Goal: Information Seeking & Learning: Learn about a topic

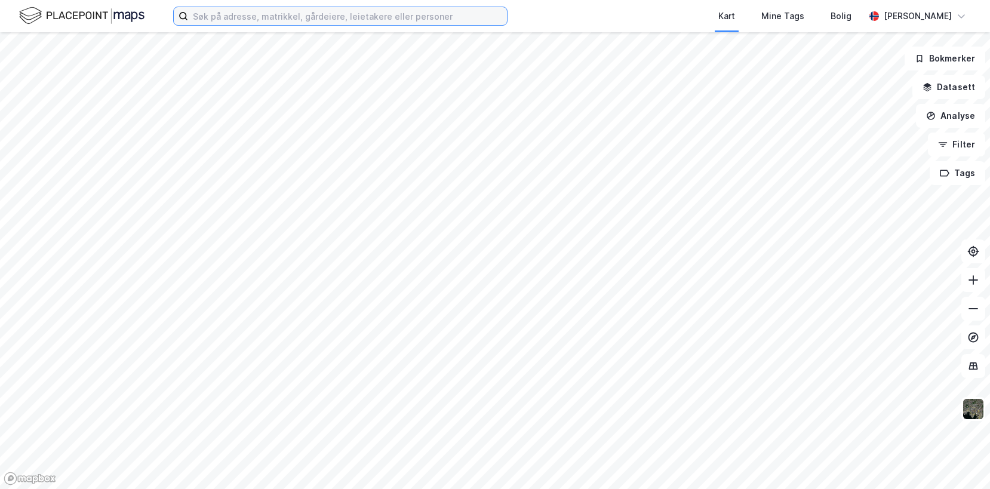
click at [219, 19] on input at bounding box center [347, 16] width 319 height 18
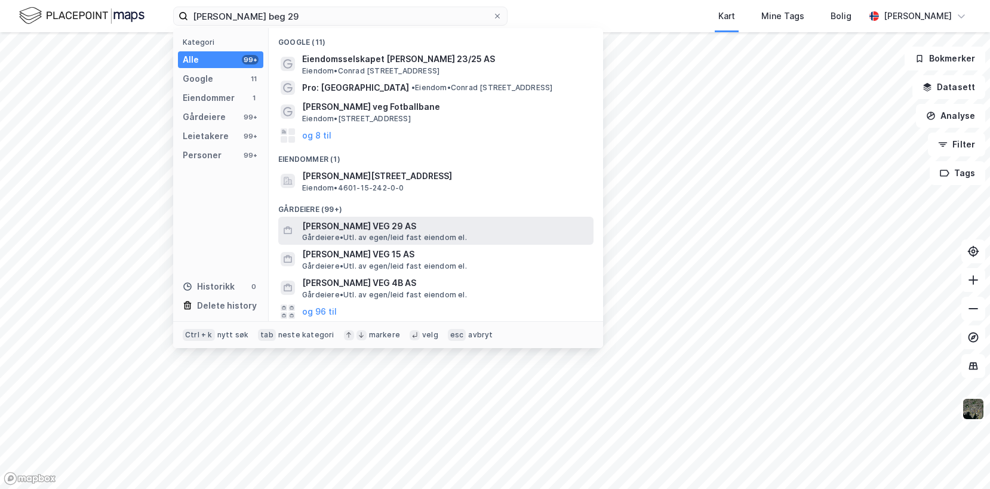
click at [328, 227] on span "[PERSON_NAME] VEG 29 AS" at bounding box center [445, 226] width 287 height 14
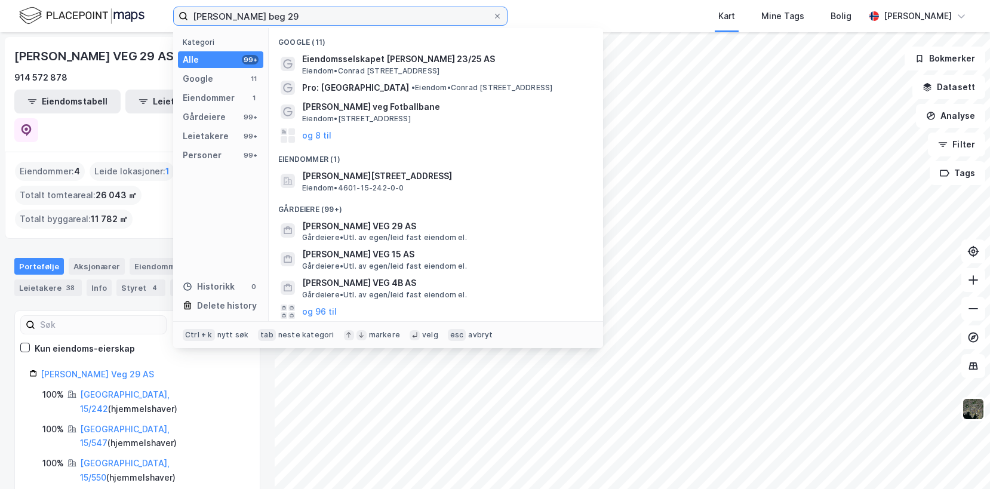
drag, startPoint x: 289, startPoint y: 16, endPoint x: 162, endPoint y: 9, distance: 126.8
click at [162, 9] on div "[PERSON_NAME] beg 29 Kategori Alle 99+ Google 11 Eiendommer 1 Gårdeiere 99+ Lei…" at bounding box center [495, 16] width 990 height 32
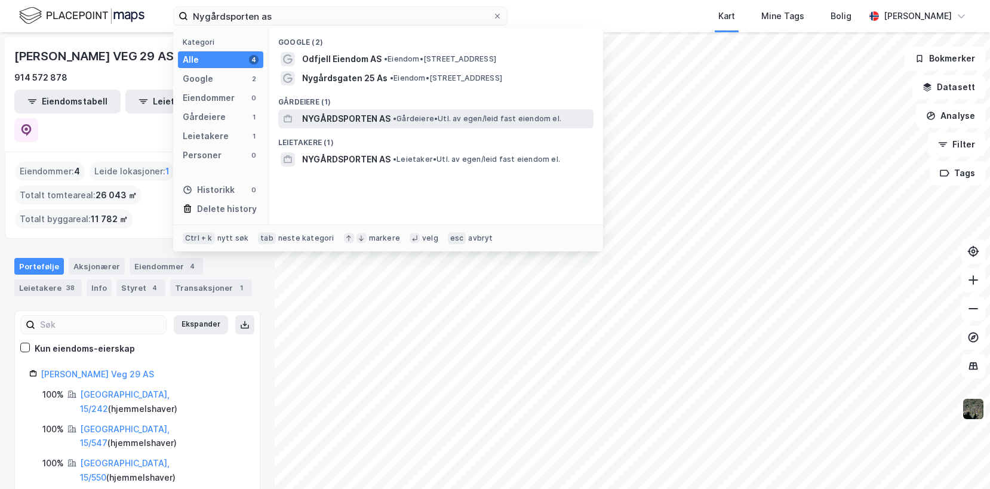
click at [348, 121] on span "NYGÅRDSPORTEN AS" at bounding box center [346, 119] width 88 height 14
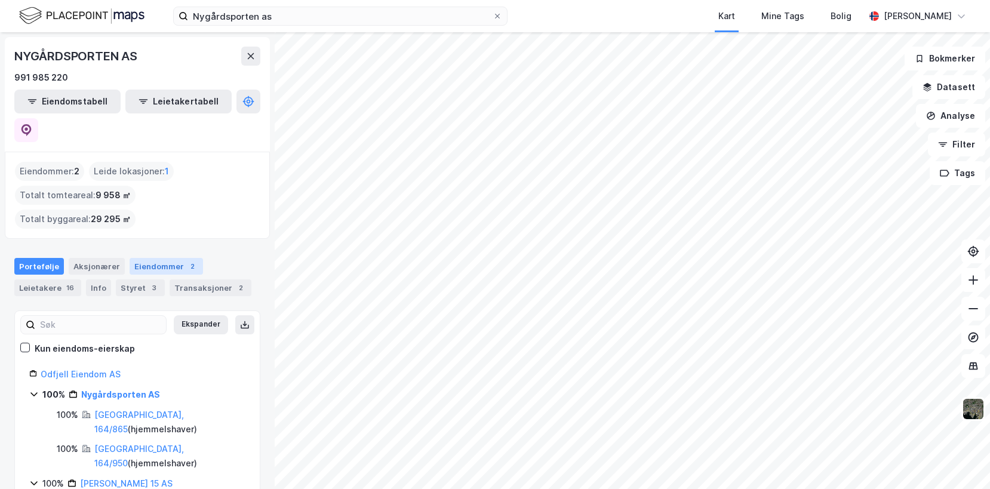
click at [148, 258] on div "Eiendommer 2" at bounding box center [166, 266] width 73 height 17
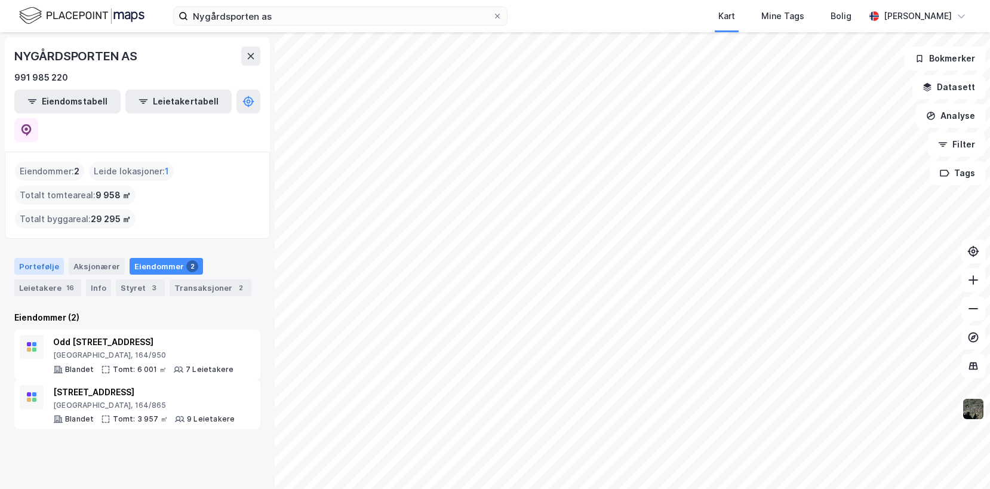
click at [38, 258] on div "Portefølje" at bounding box center [39, 266] width 50 height 17
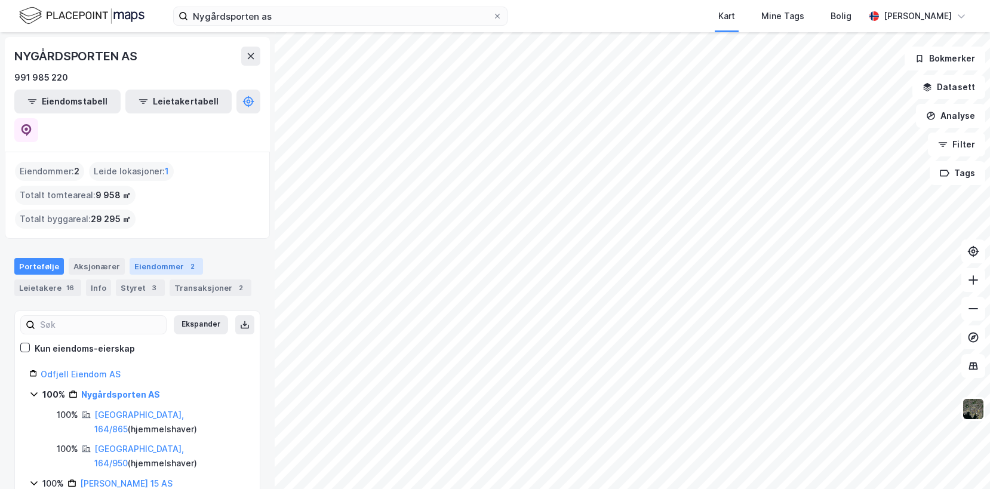
click at [160, 258] on div "Eiendommer 2" at bounding box center [166, 266] width 73 height 17
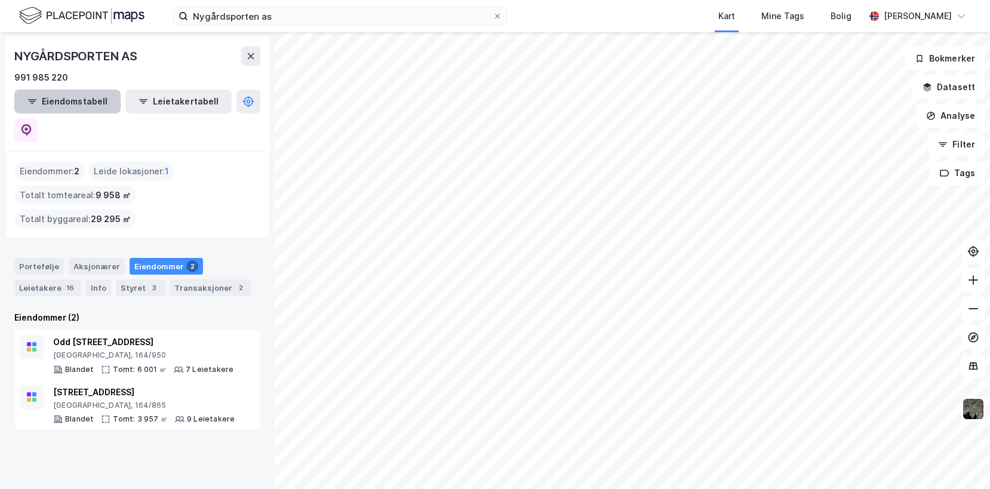
click at [32, 99] on button "Eiendomstabell" at bounding box center [67, 102] width 106 height 24
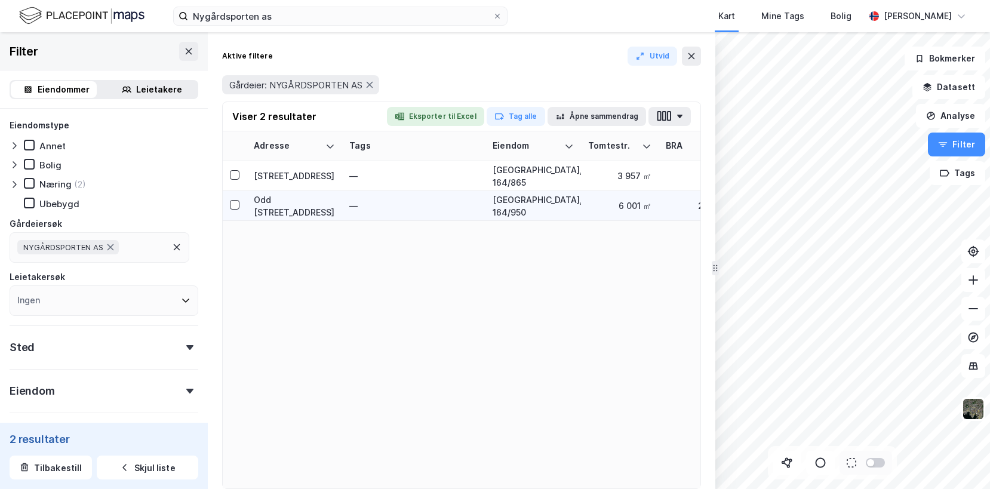
click at [289, 202] on div "Odd [STREET_ADDRESS]" at bounding box center [294, 205] width 81 height 25
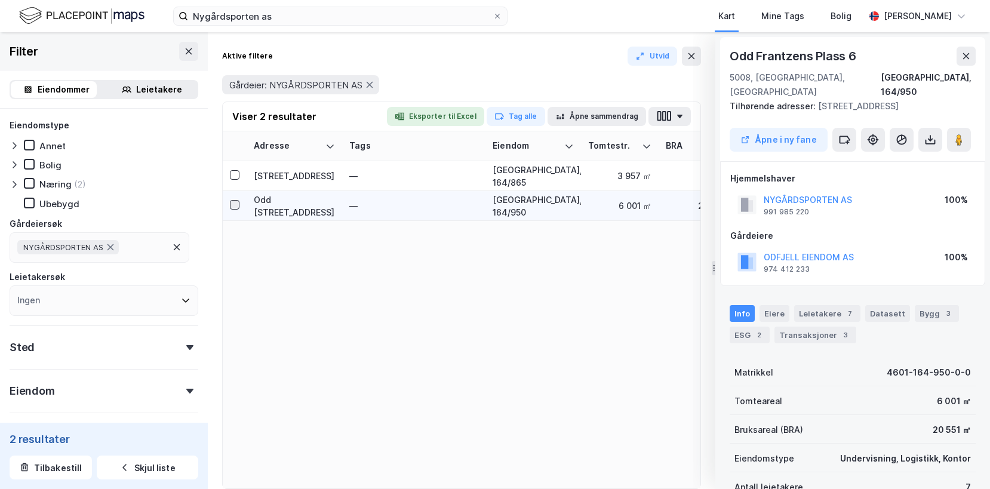
click at [234, 201] on icon at bounding box center [235, 205] width 8 height 8
click at [179, 397] on div "Eiendom" at bounding box center [104, 386] width 189 height 34
click at [291, 216] on td "Odd [STREET_ADDRESS]" at bounding box center [295, 206] width 96 height 30
click at [287, 204] on div "Odd [STREET_ADDRESS]" at bounding box center [294, 205] width 81 height 25
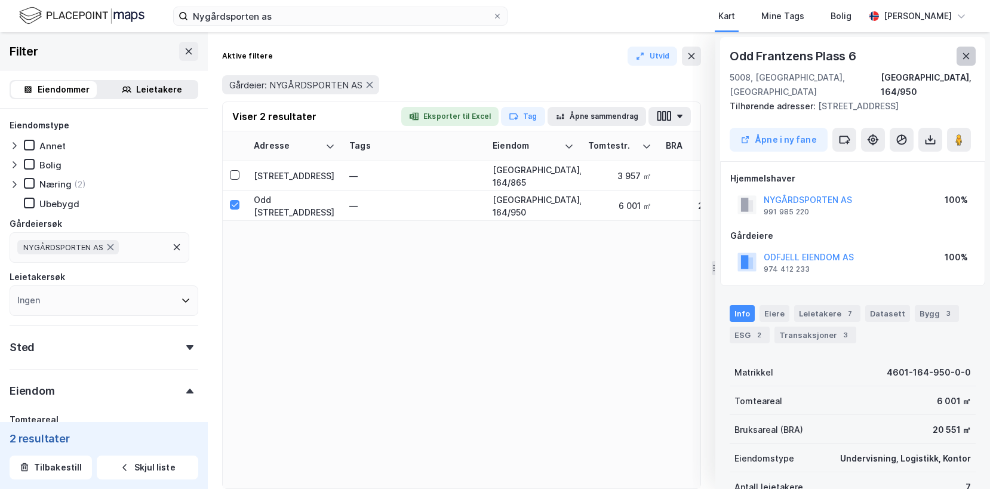
click at [962, 56] on icon at bounding box center [967, 56] width 10 height 10
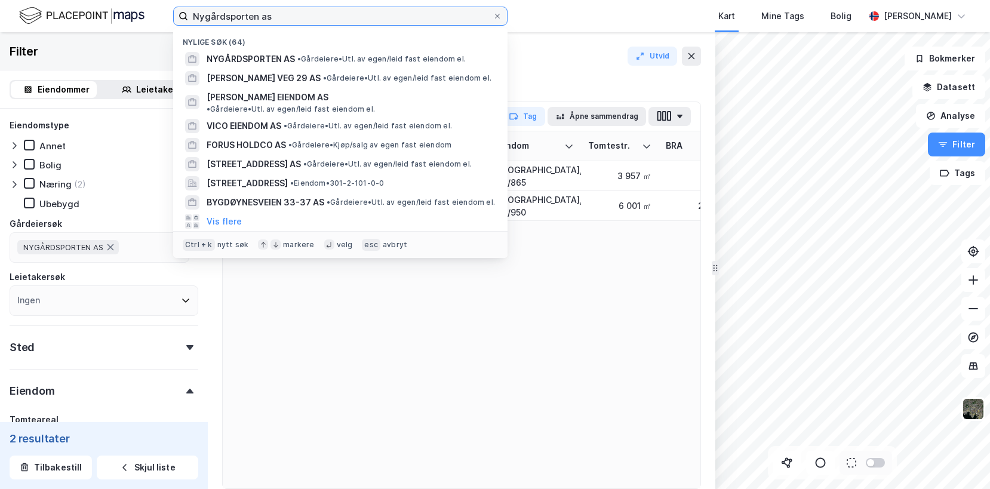
drag, startPoint x: 231, startPoint y: 14, endPoint x: 197, endPoint y: 13, distance: 33.5
click at [197, 13] on input "Nygårdsporten as" at bounding box center [340, 16] width 305 height 18
type input "N"
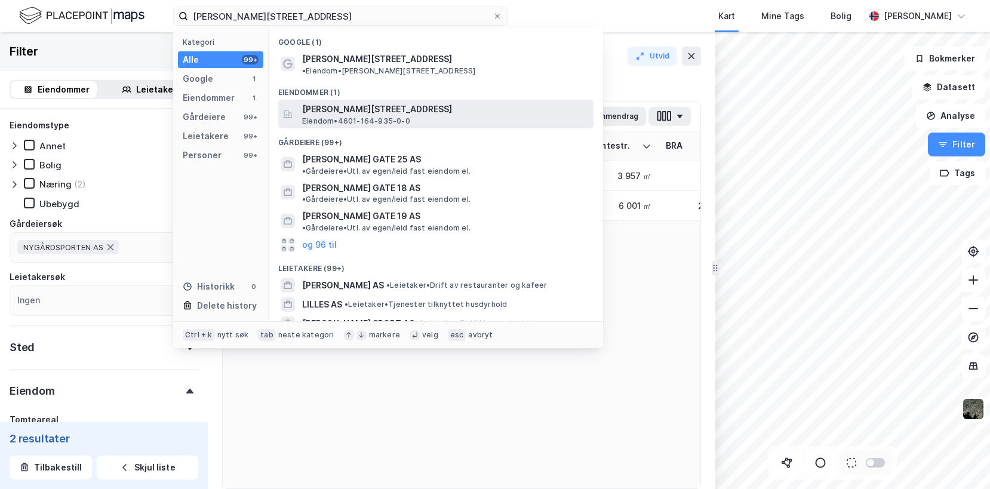
click at [331, 105] on span "[PERSON_NAME][STREET_ADDRESS]" at bounding box center [445, 109] width 287 height 14
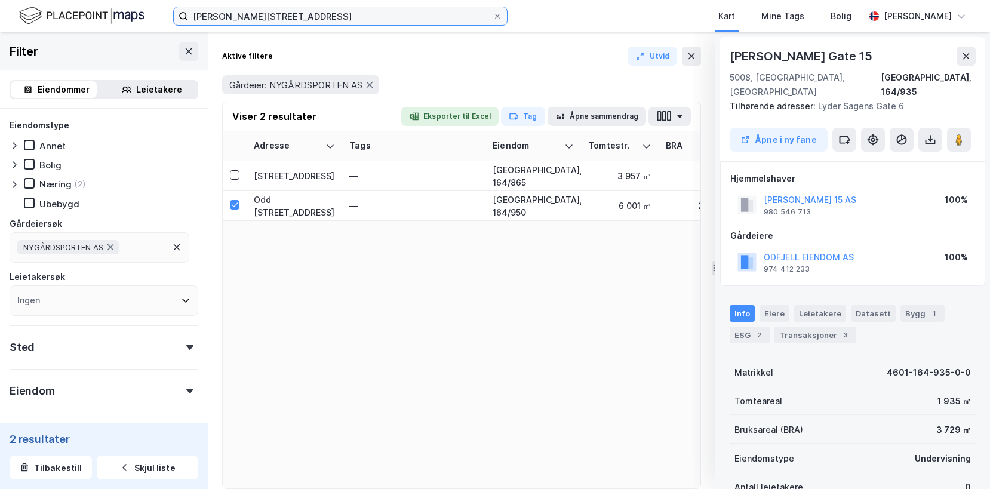
click at [324, 22] on input "[PERSON_NAME][STREET_ADDRESS]" at bounding box center [340, 16] width 305 height 18
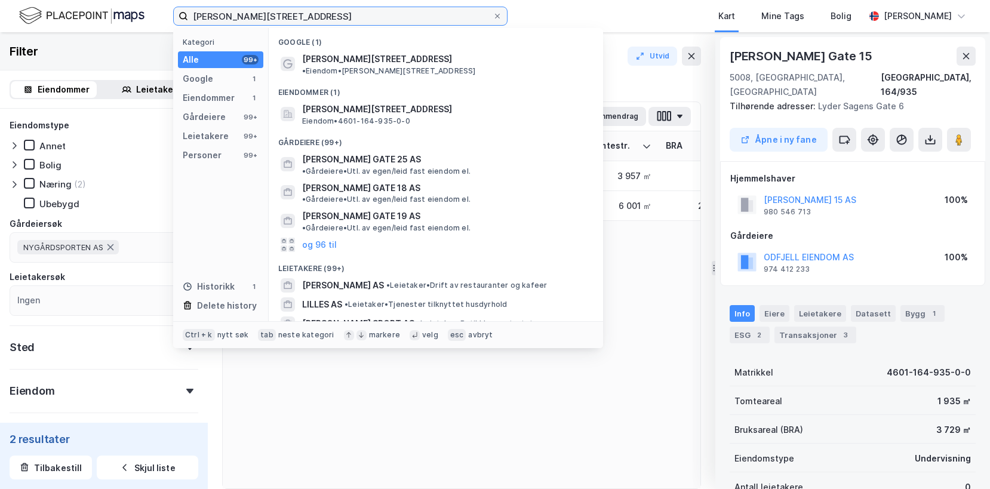
click at [324, 22] on input "[PERSON_NAME][STREET_ADDRESS]" at bounding box center [340, 16] width 305 height 18
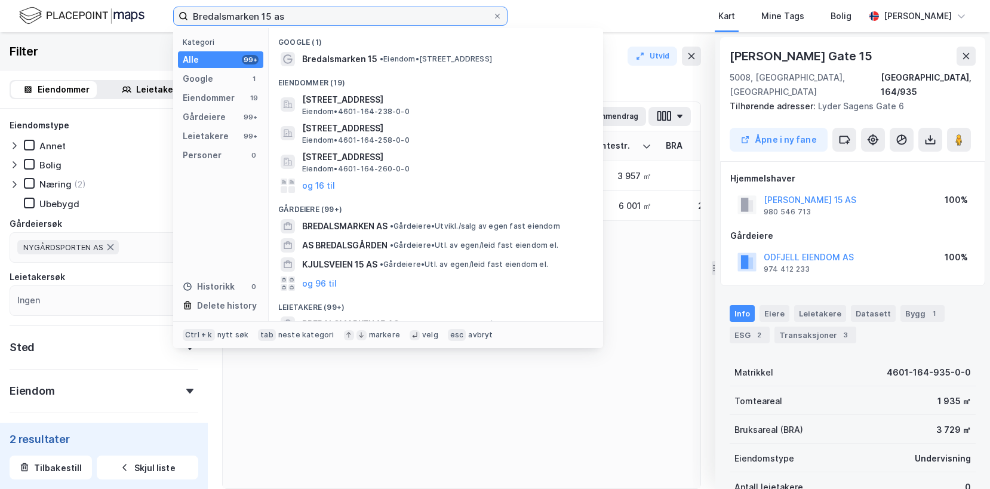
click at [290, 19] on input "Bredalsmarken 15 as" at bounding box center [340, 16] width 305 height 18
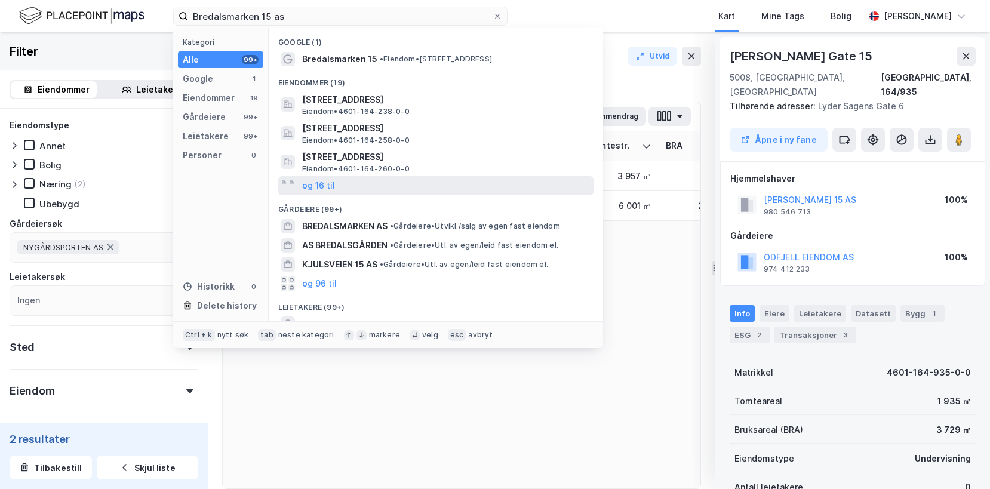
scroll to position [60, 0]
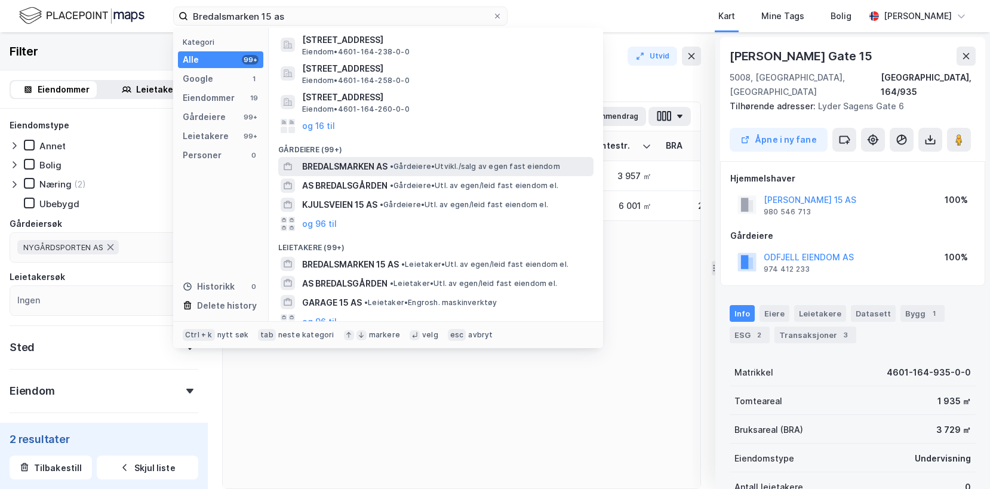
click at [368, 169] on span "BREDALSMARKEN AS" at bounding box center [344, 166] width 85 height 14
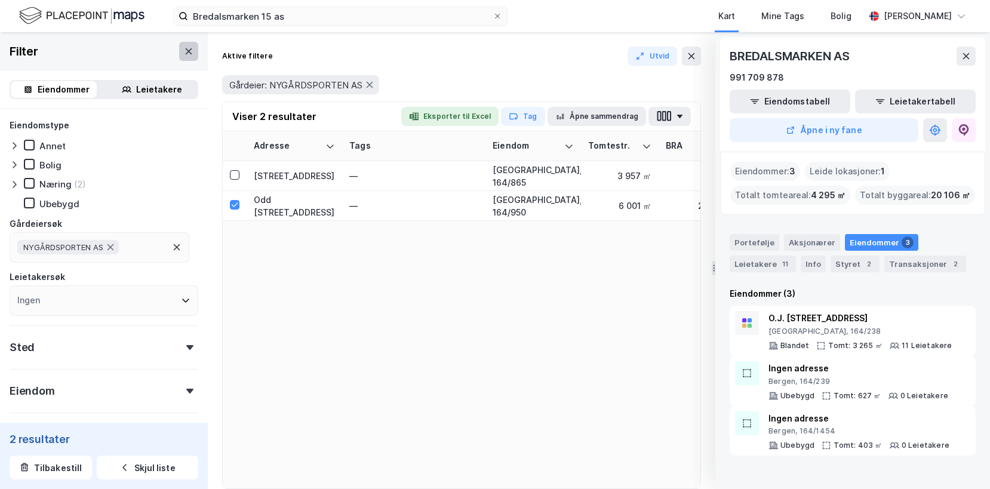
click at [186, 51] on icon at bounding box center [189, 51] width 7 height 6
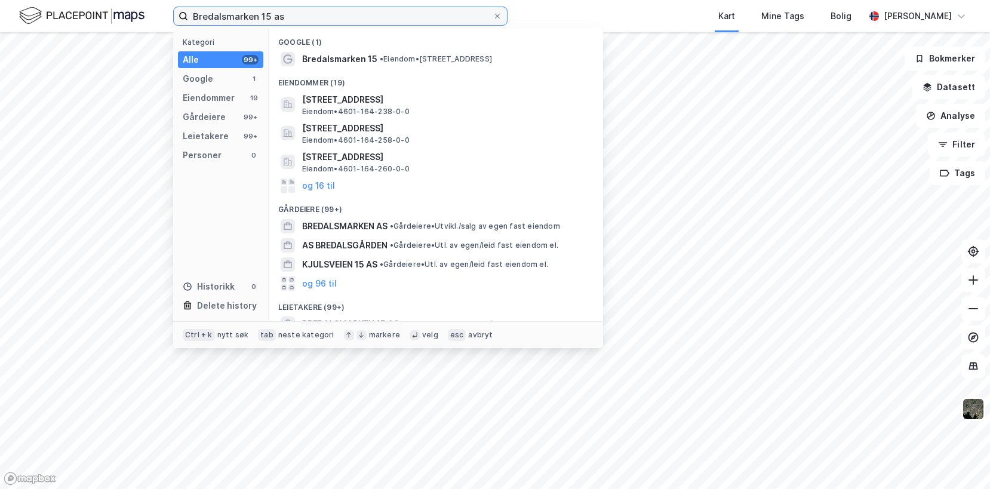
click at [305, 20] on input "Bredalsmarken 15 as" at bounding box center [340, 16] width 305 height 18
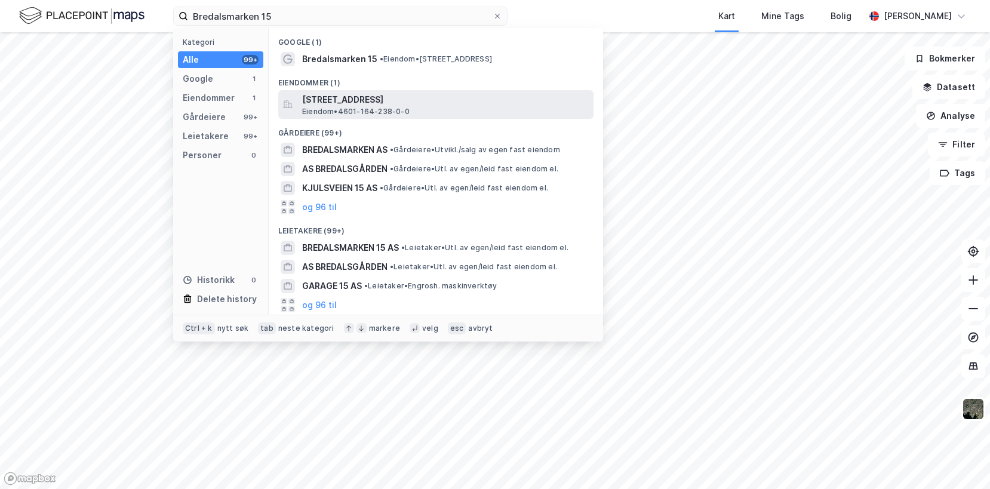
click at [330, 105] on span "[STREET_ADDRESS]" at bounding box center [445, 100] width 287 height 14
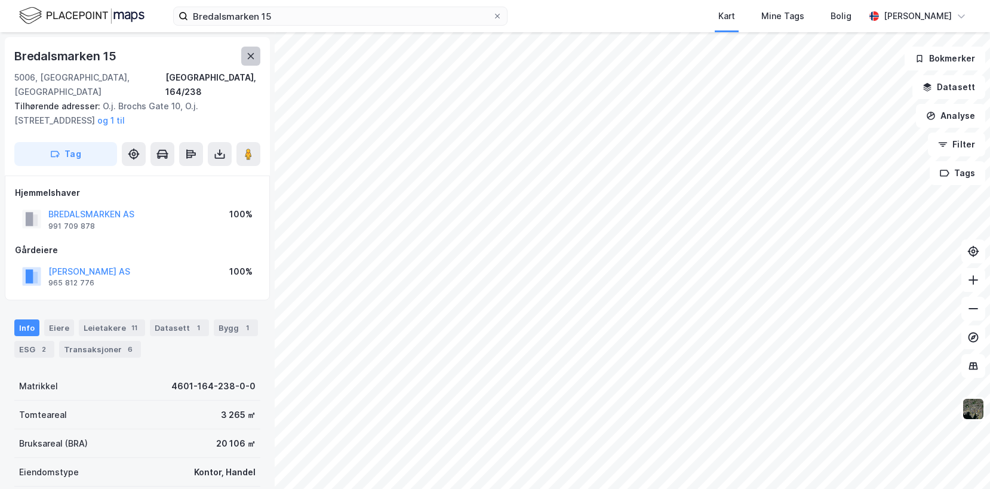
click at [251, 54] on icon at bounding box center [251, 56] width 10 height 10
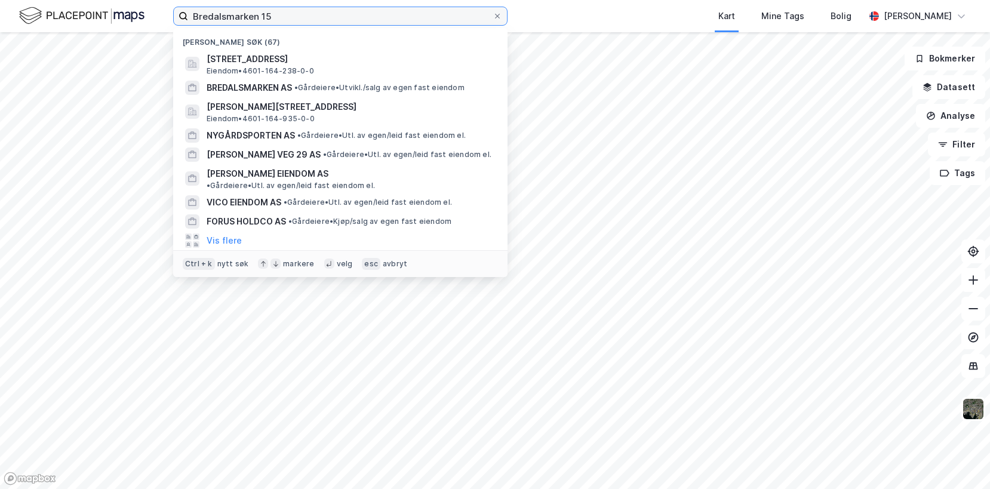
drag, startPoint x: 283, startPoint y: 20, endPoint x: 138, endPoint y: 17, distance: 145.2
click at [159, 20] on div "Bredalsmarken 15 Nylige søk (67) [STREET_ADDRESS] • 4601-164-238-0-0 BREDALSMAR…" at bounding box center [495, 16] width 990 height 32
paste input "988236500"
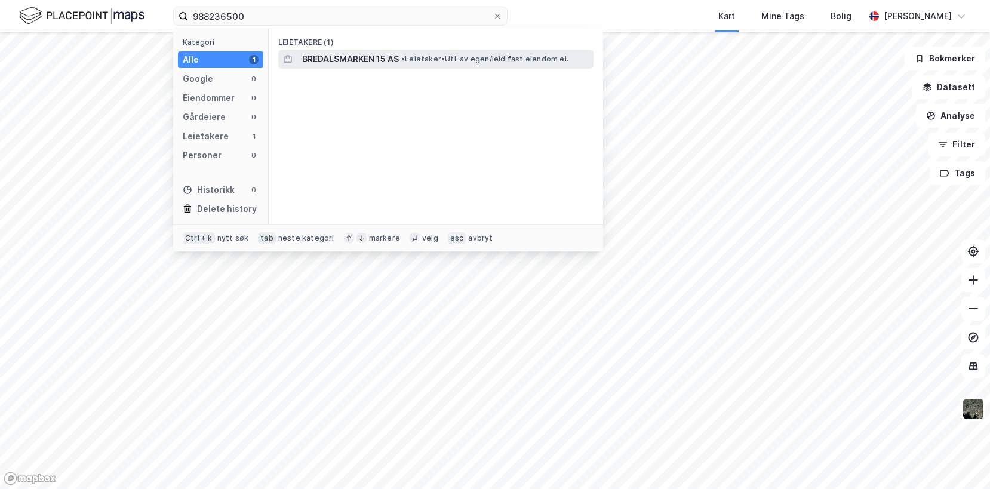
click at [329, 60] on span "BREDALSMARKEN 15 AS" at bounding box center [350, 59] width 97 height 14
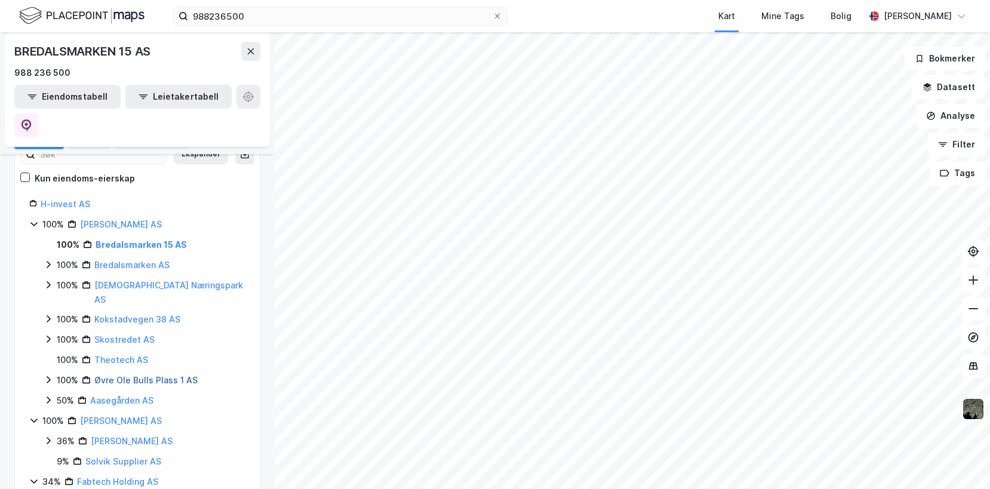
scroll to position [119, 0]
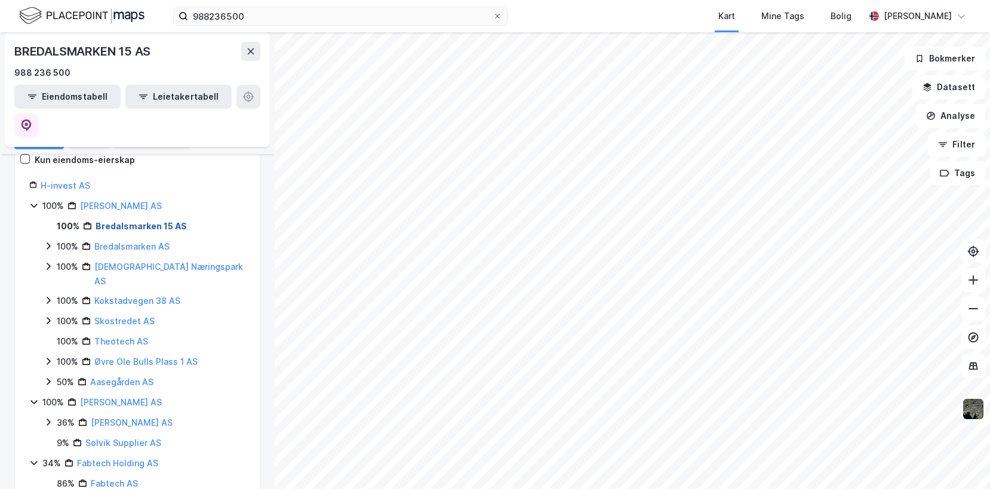
click at [138, 221] on link "Bredalsmarken 15 AS" at bounding box center [141, 226] width 91 height 10
click at [145, 221] on link "Bredalsmarken 15 AS" at bounding box center [141, 226] width 91 height 10
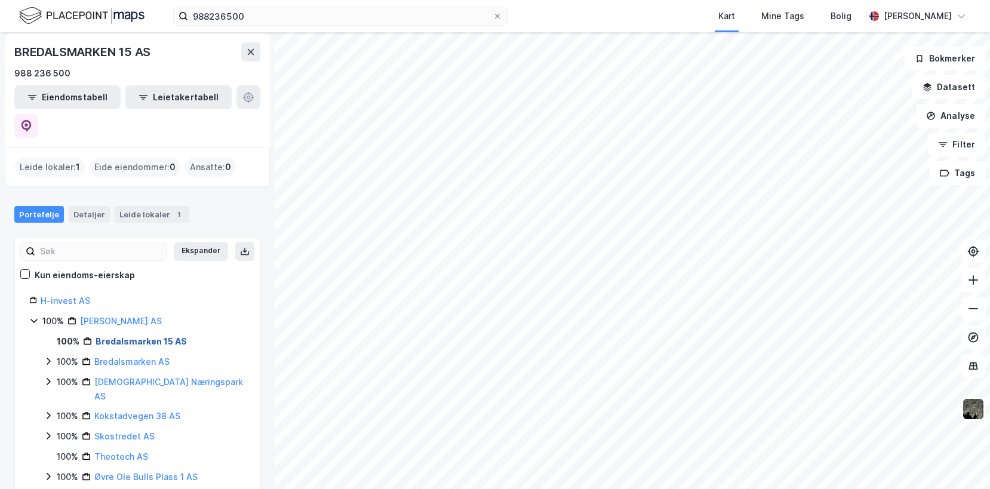
scroll to position [0, 0]
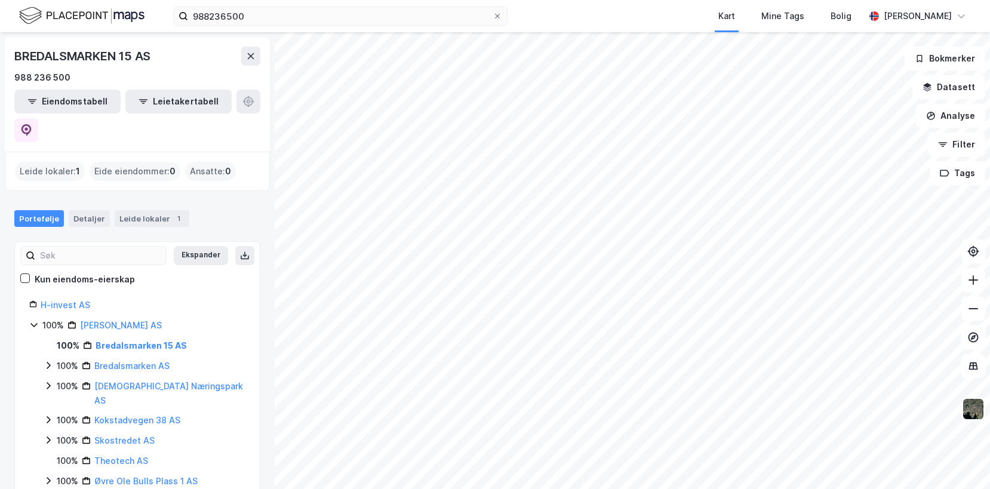
click at [239, 153] on div "Leide lokaler : 1 Eide eiendommer : 0 Ansatte : 0" at bounding box center [137, 171] width 265 height 39
click at [67, 96] on button "Eiendomstabell" at bounding box center [67, 102] width 106 height 24
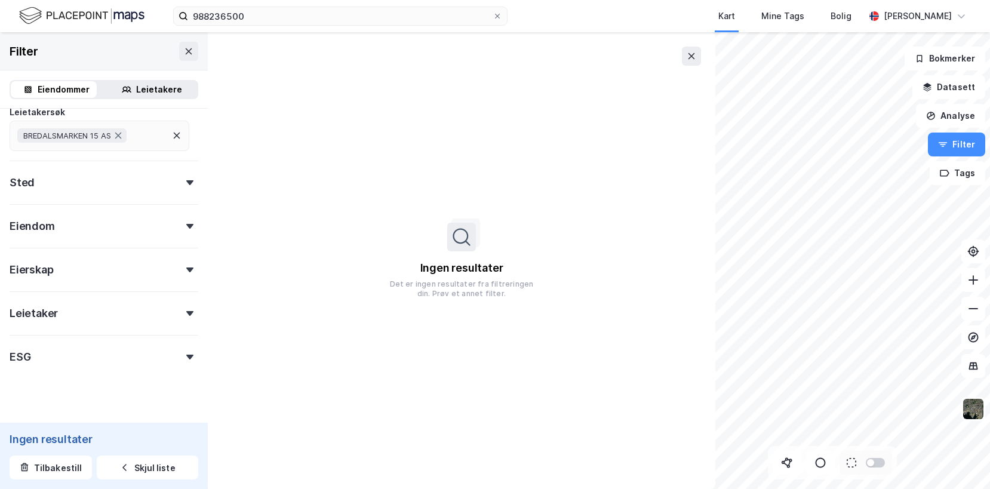
scroll to position [179, 0]
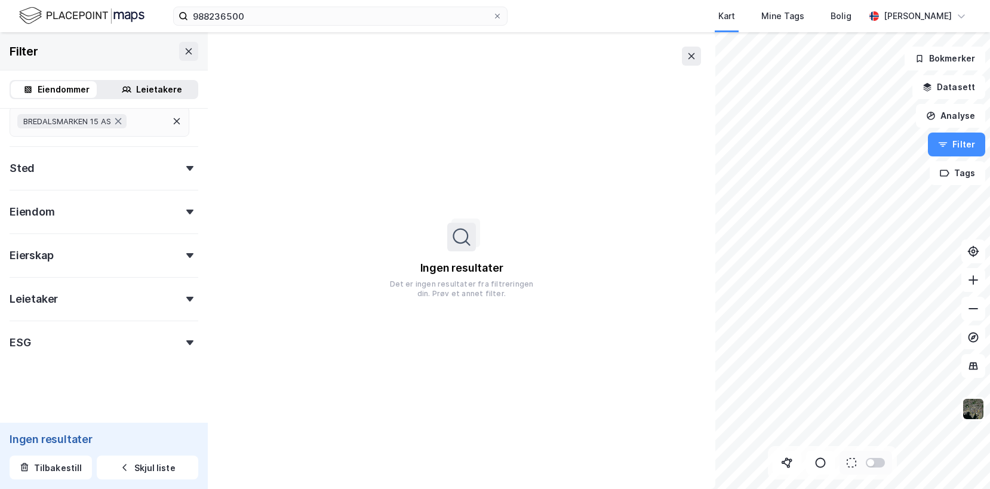
click at [186, 214] on div at bounding box center [190, 212] width 17 height 5
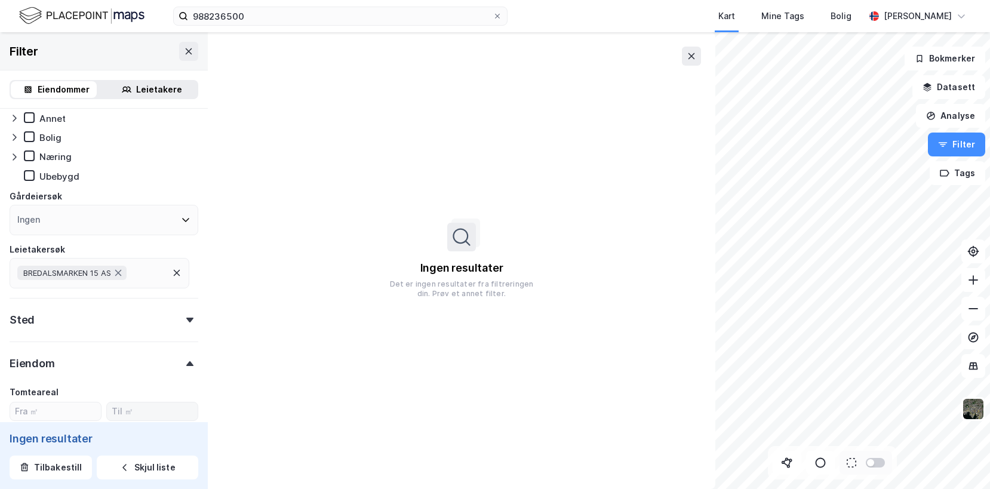
scroll to position [0, 0]
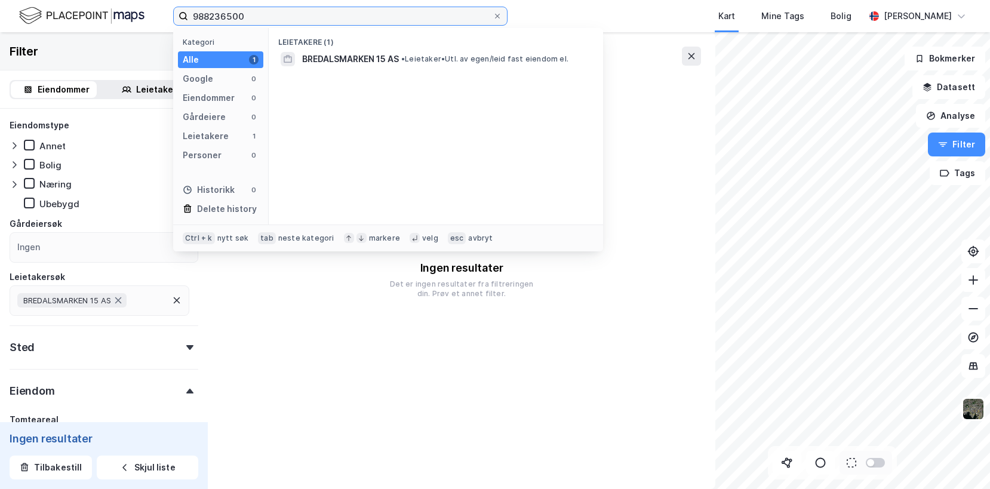
drag, startPoint x: 259, startPoint y: 19, endPoint x: 149, endPoint y: 19, distance: 109.9
click at [149, 19] on div "988236500 Kategori Alle 1 Google 0 Eiendommer 0 Gårdeiere 0 Leietakere 1 Person…" at bounding box center [495, 16] width 990 height 32
click at [271, 17] on input "988236500" at bounding box center [340, 16] width 305 height 18
click at [336, 21] on input "988236500" at bounding box center [340, 16] width 305 height 18
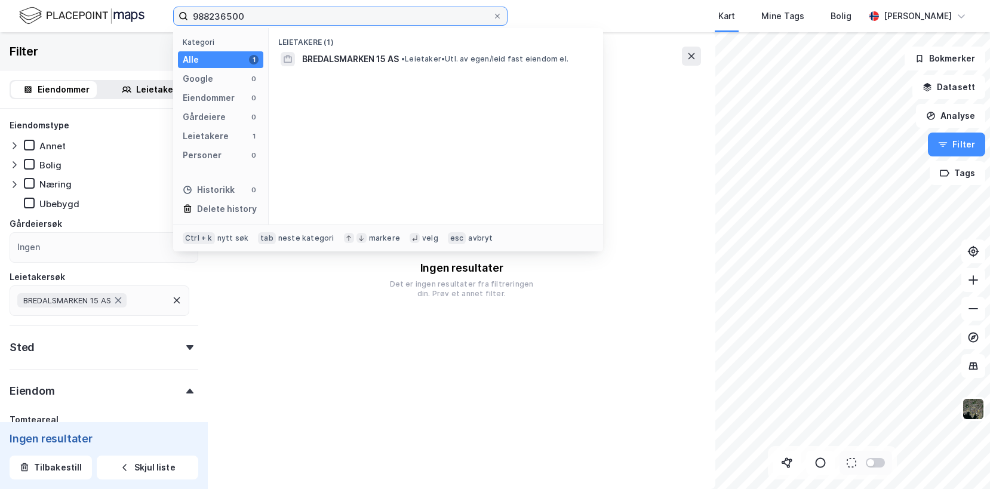
click at [336, 21] on input "988236500" at bounding box center [340, 16] width 305 height 18
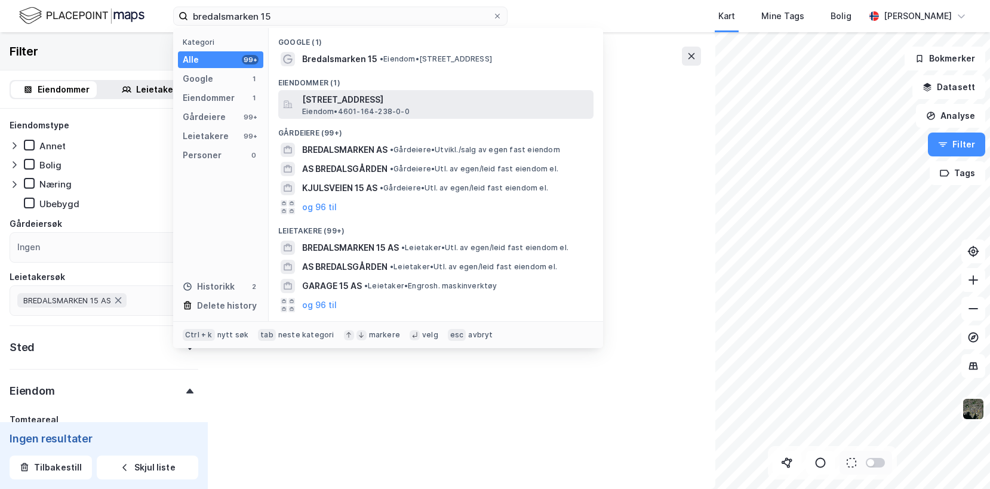
click at [352, 106] on span "[STREET_ADDRESS]" at bounding box center [445, 100] width 287 height 14
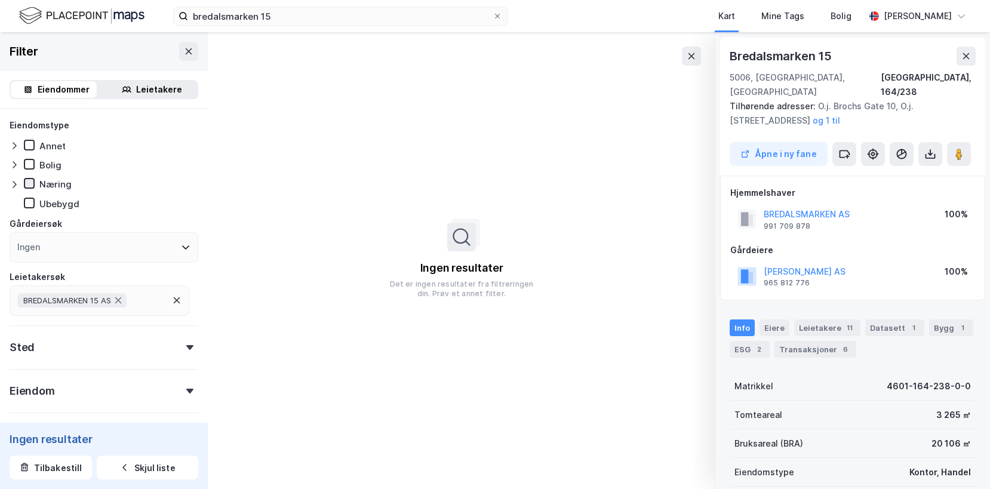
click at [28, 185] on icon at bounding box center [29, 184] width 7 height 4
click at [0, 0] on button "BREDALSMARKEN AS" at bounding box center [0, 0] width 0 height 0
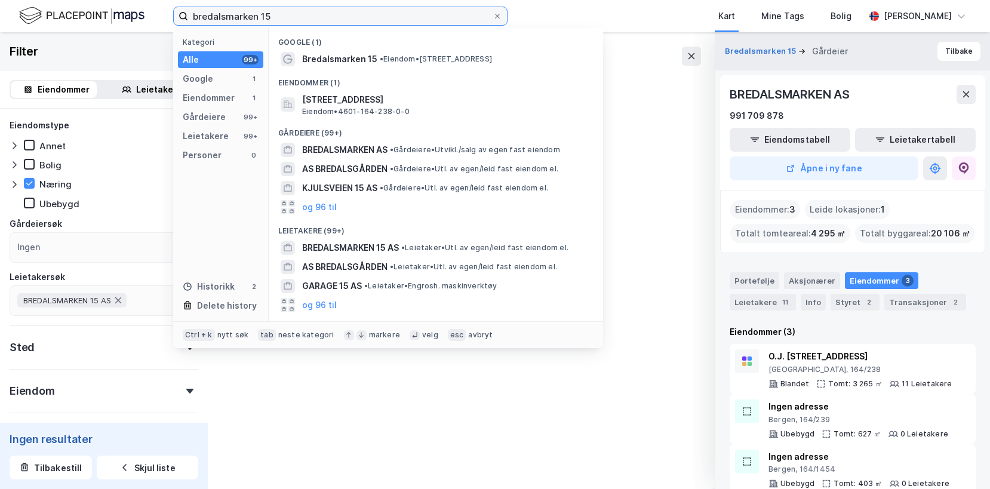
drag, startPoint x: 331, startPoint y: 16, endPoint x: 172, endPoint y: 21, distance: 158.9
click at [172, 21] on div "bredalsmarken 15 Kategori Alle 99+ Google 1 Eiendommer 1 Gårdeiere 99+ Leietake…" at bounding box center [495, 16] width 990 height 32
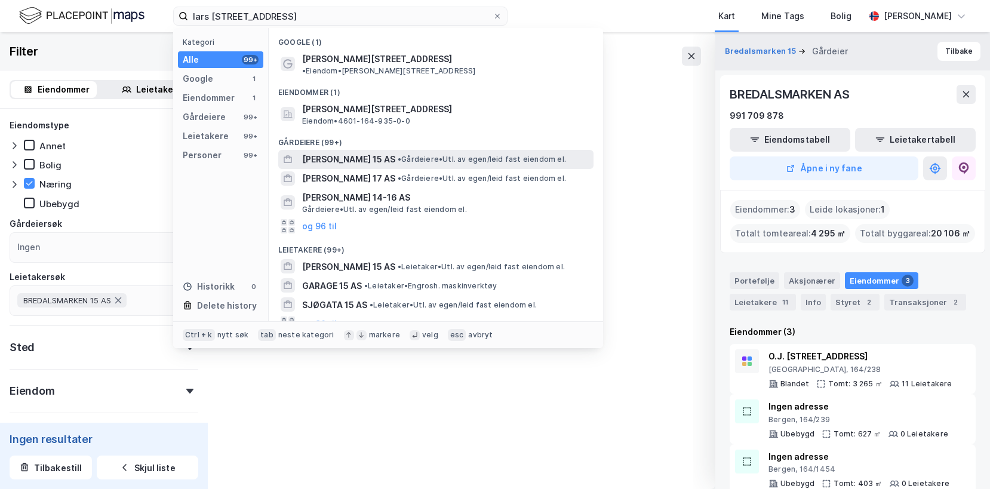
click at [343, 152] on span "[PERSON_NAME] 15 AS" at bounding box center [348, 159] width 93 height 14
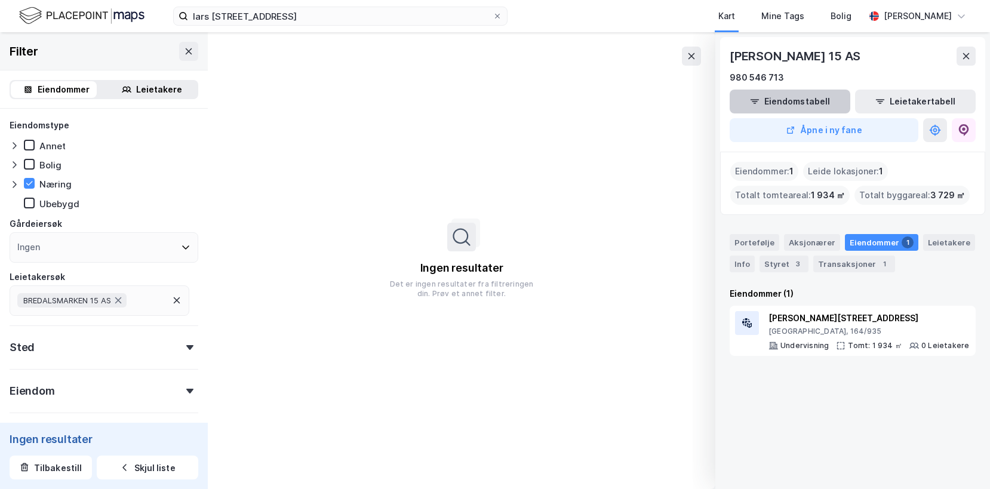
click at [780, 100] on button "Eiendomstabell" at bounding box center [790, 102] width 121 height 24
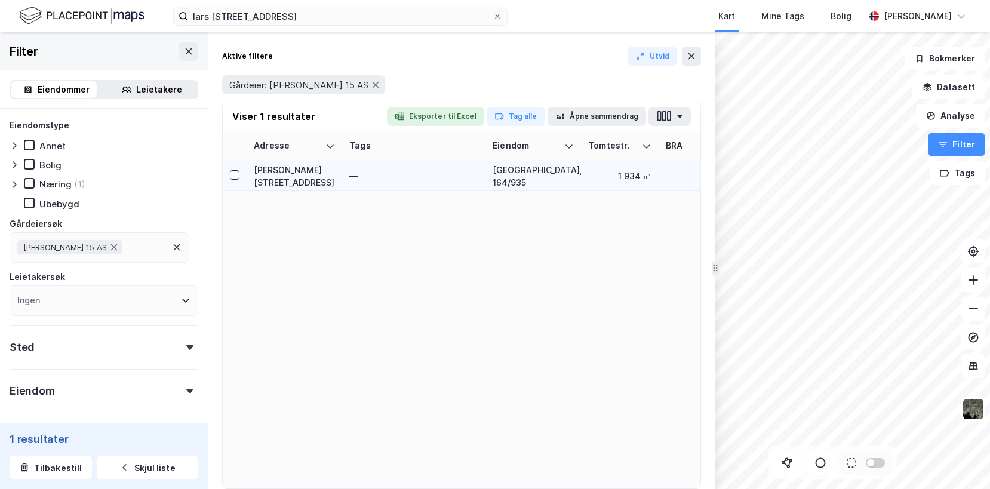
click at [278, 174] on div "[PERSON_NAME][STREET_ADDRESS]" at bounding box center [294, 176] width 81 height 25
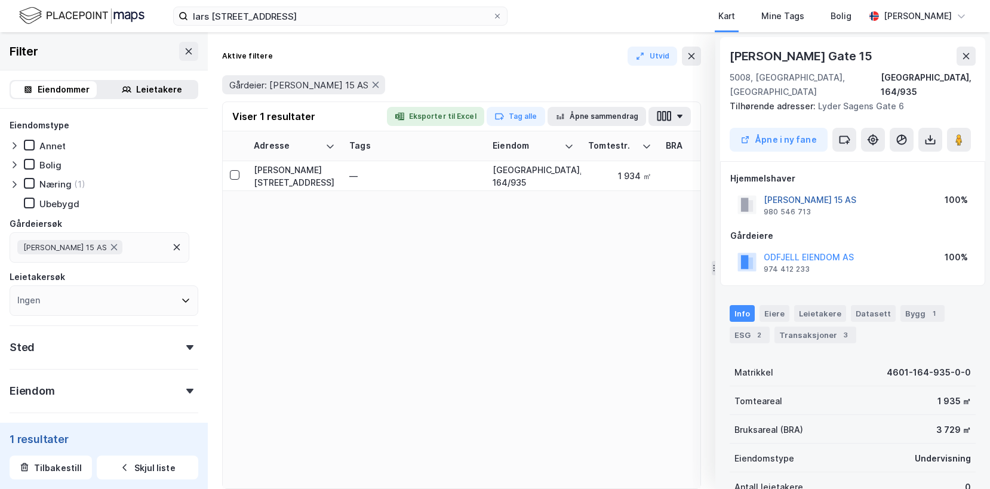
click at [0, 0] on button "[PERSON_NAME] 15 AS" at bounding box center [0, 0] width 0 height 0
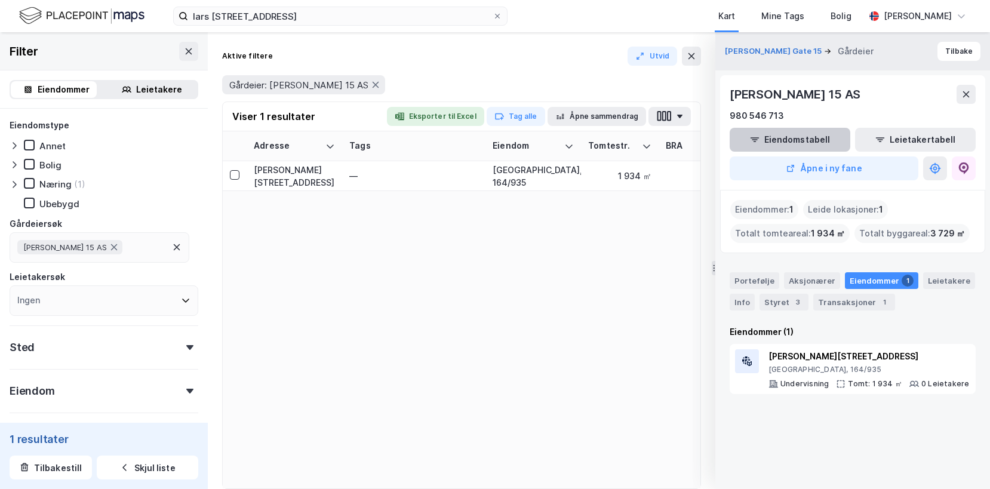
click at [825, 143] on button "Eiendomstabell" at bounding box center [790, 140] width 121 height 24
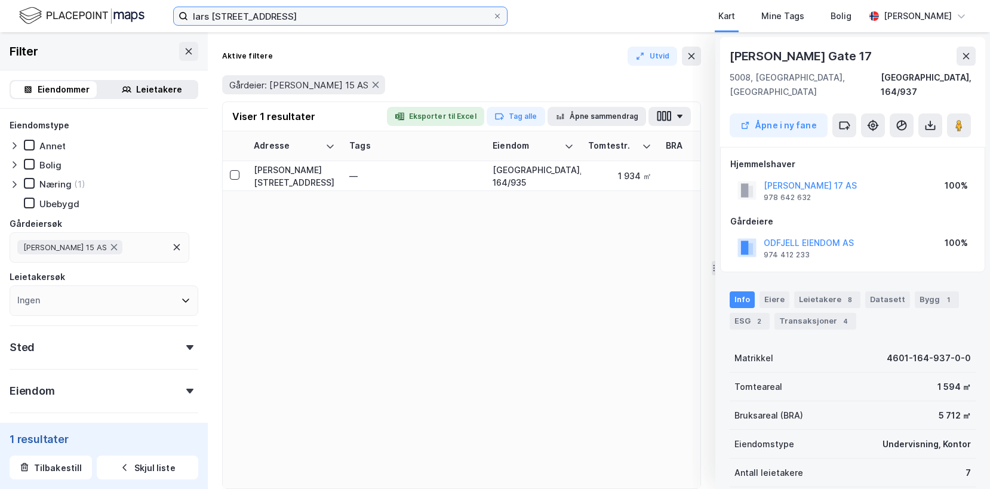
click at [283, 13] on input "lars [STREET_ADDRESS]" at bounding box center [340, 16] width 305 height 18
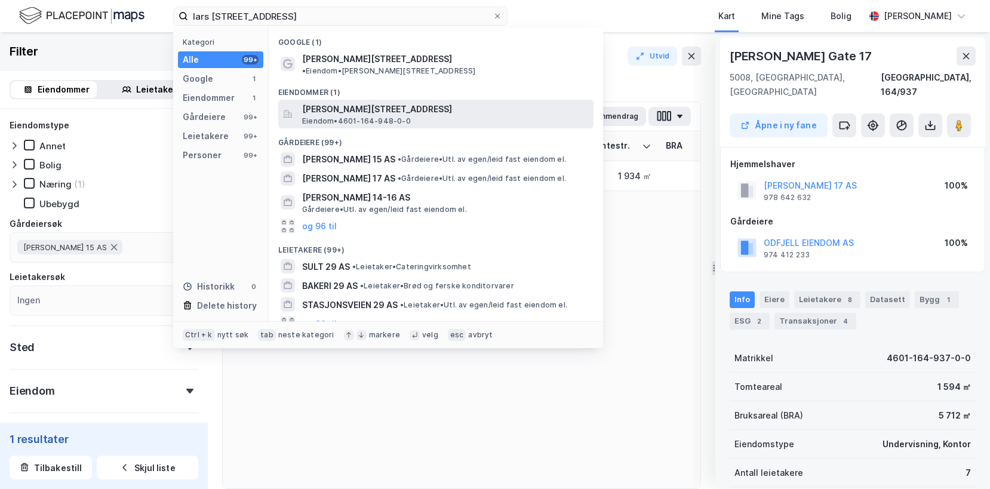
click at [351, 103] on span "[PERSON_NAME][STREET_ADDRESS]" at bounding box center [445, 109] width 287 height 14
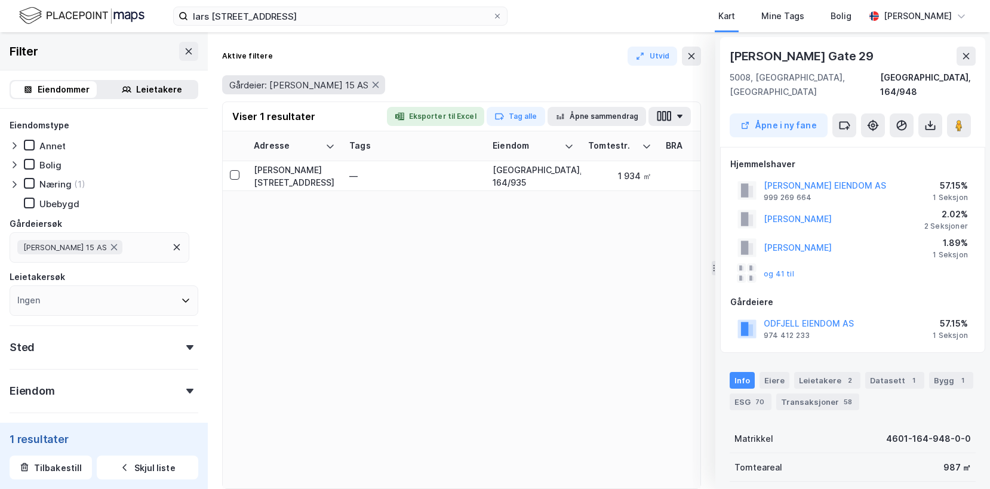
click at [308, 84] on span "Gårdeier: [PERSON_NAME] 15 AS" at bounding box center [298, 84] width 139 height 11
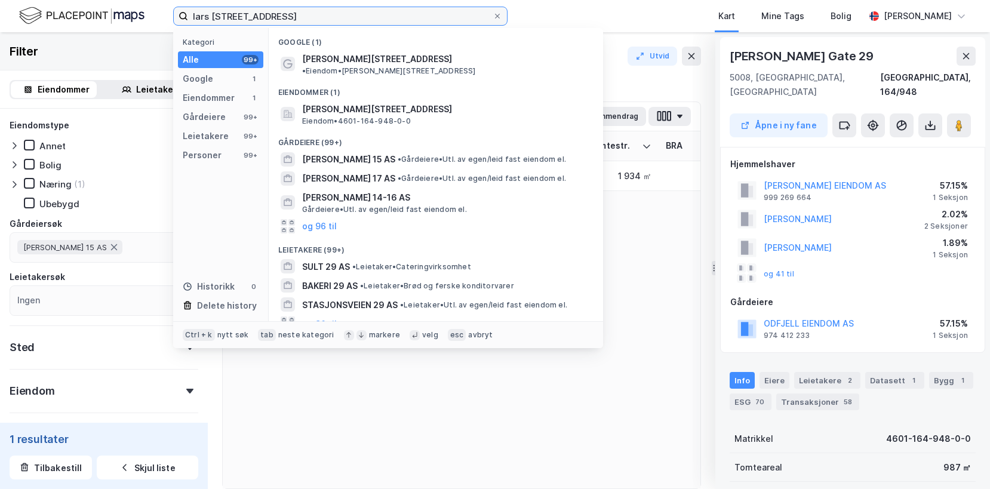
click at [270, 18] on input "lars [STREET_ADDRESS]" at bounding box center [340, 16] width 305 height 18
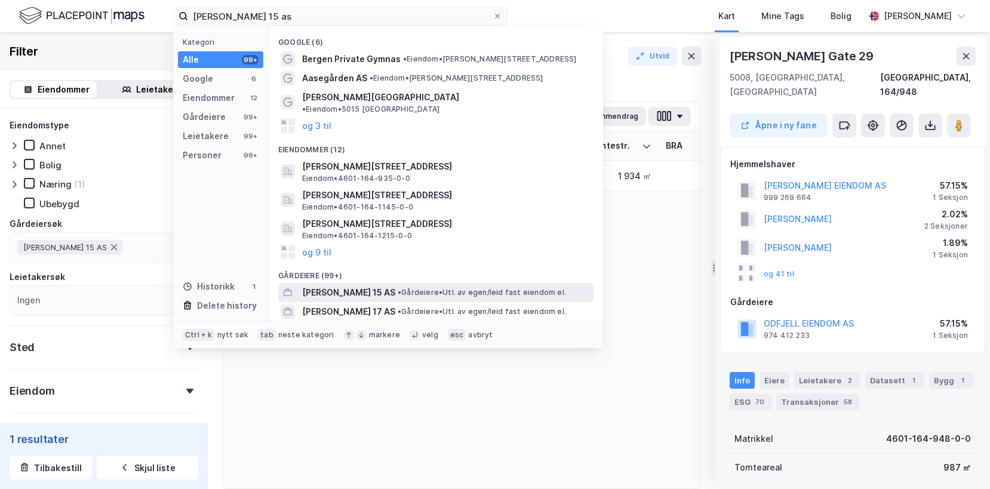
click at [357, 285] on span "[PERSON_NAME] 15 AS" at bounding box center [348, 292] width 93 height 14
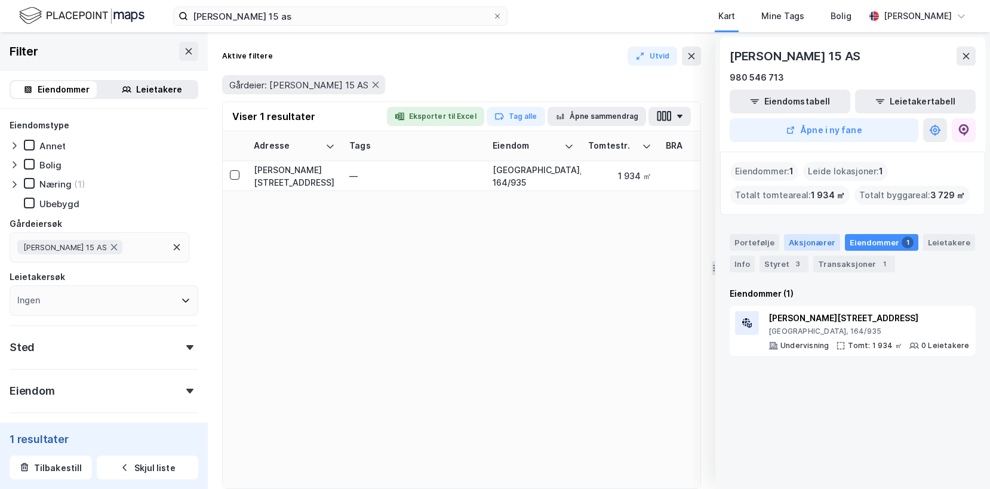
click at [817, 243] on div "Aksjonærer" at bounding box center [812, 242] width 56 height 17
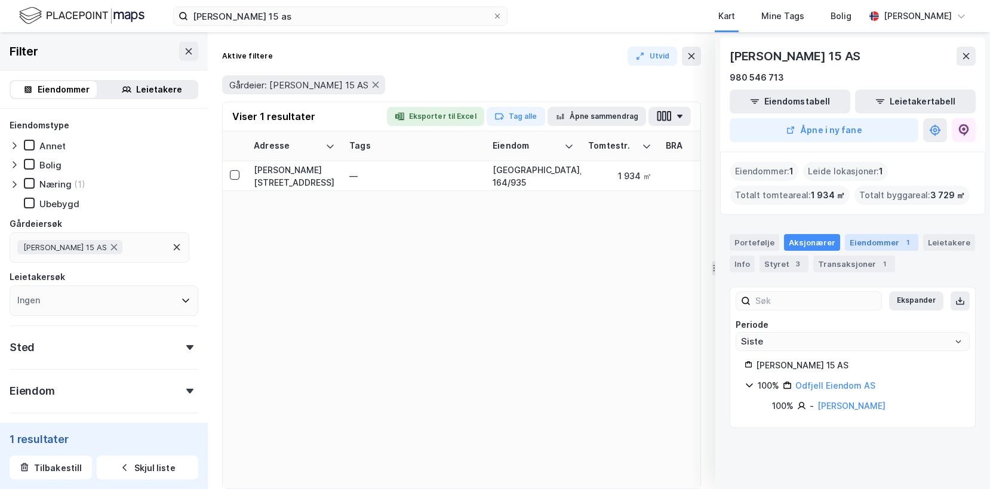
click at [865, 239] on div "Eiendommer 1" at bounding box center [881, 242] width 73 height 17
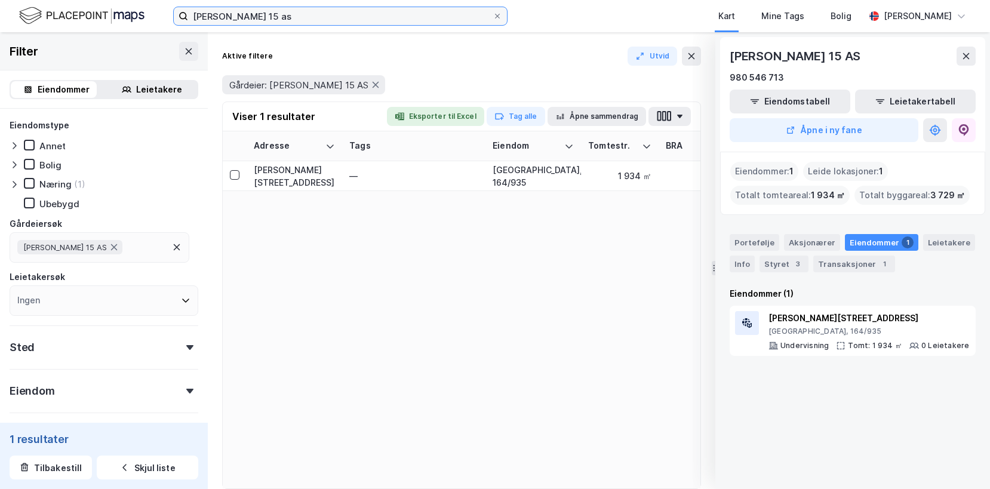
click at [282, 16] on input "[PERSON_NAME] 15 as" at bounding box center [340, 16] width 305 height 18
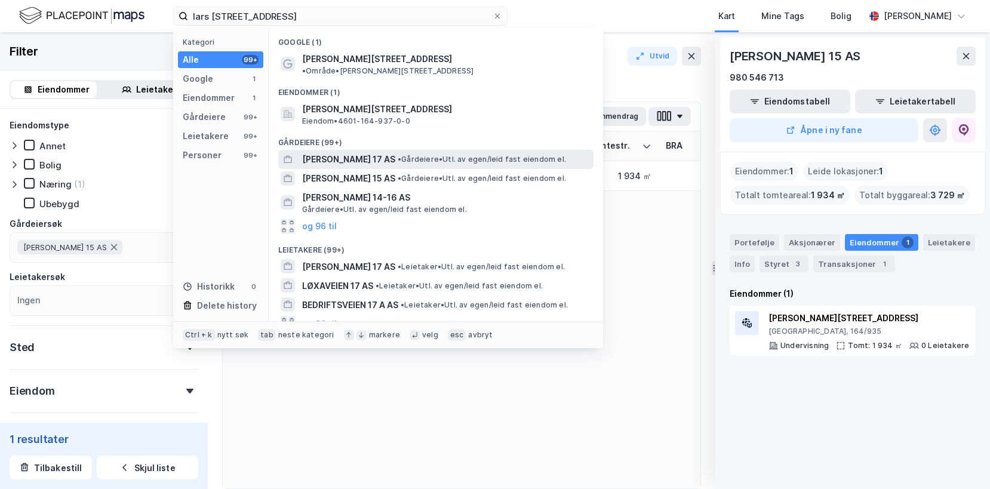
click at [361, 152] on span "[PERSON_NAME] 17 AS" at bounding box center [348, 159] width 93 height 14
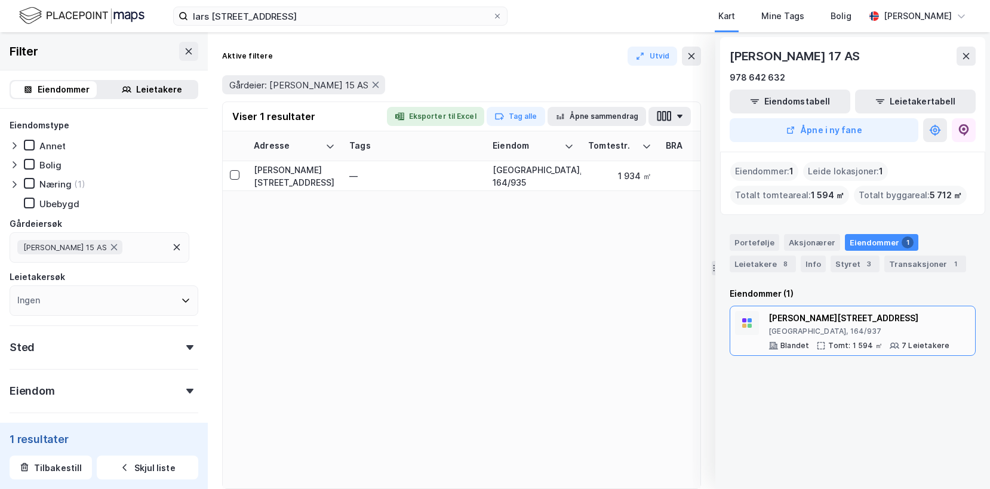
click at [807, 321] on div "[PERSON_NAME][STREET_ADDRESS]" at bounding box center [859, 318] width 181 height 14
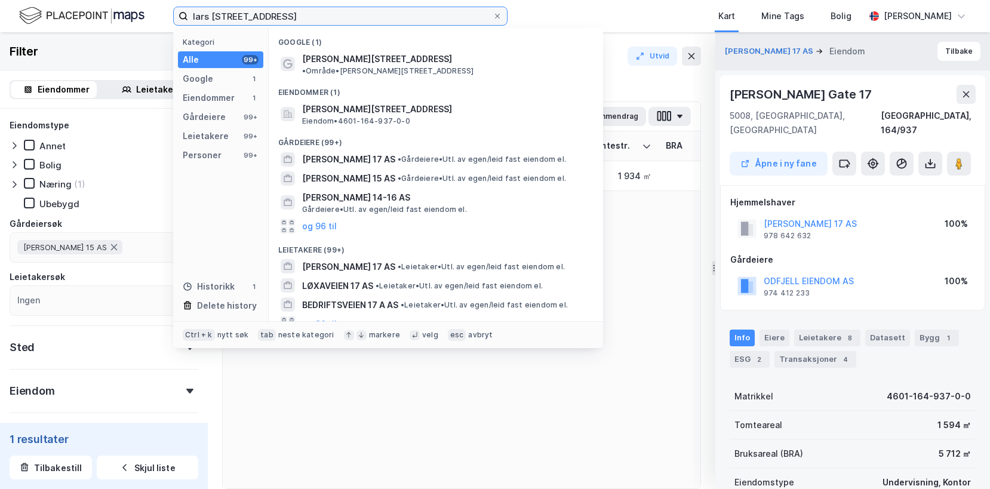
drag, startPoint x: 279, startPoint y: 14, endPoint x: 164, endPoint y: 14, distance: 115.9
click at [164, 14] on div "[PERSON_NAME] 17 Kategori Alle 99+ Google 1 Eiendommer 1 Gårdeiere 99+ Leietake…" at bounding box center [495, 16] width 990 height 32
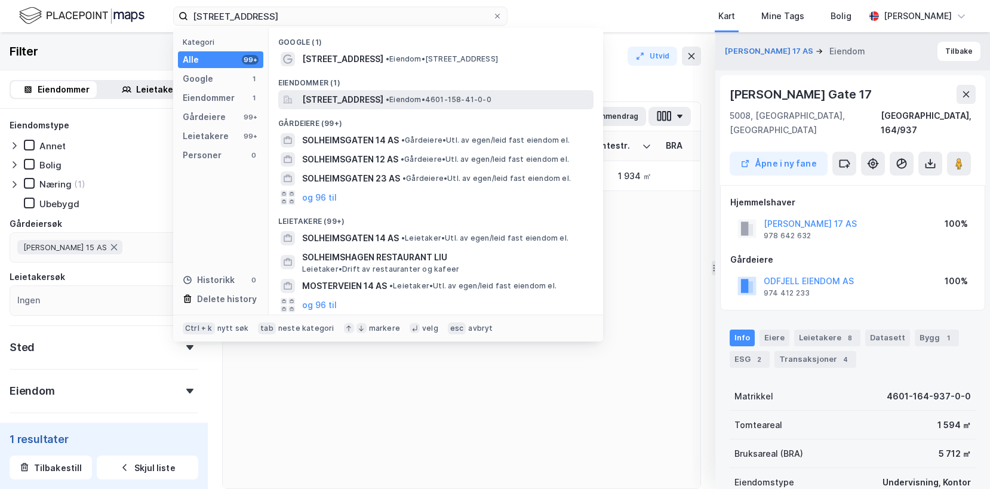
click at [333, 97] on span "[STREET_ADDRESS]" at bounding box center [342, 100] width 81 height 14
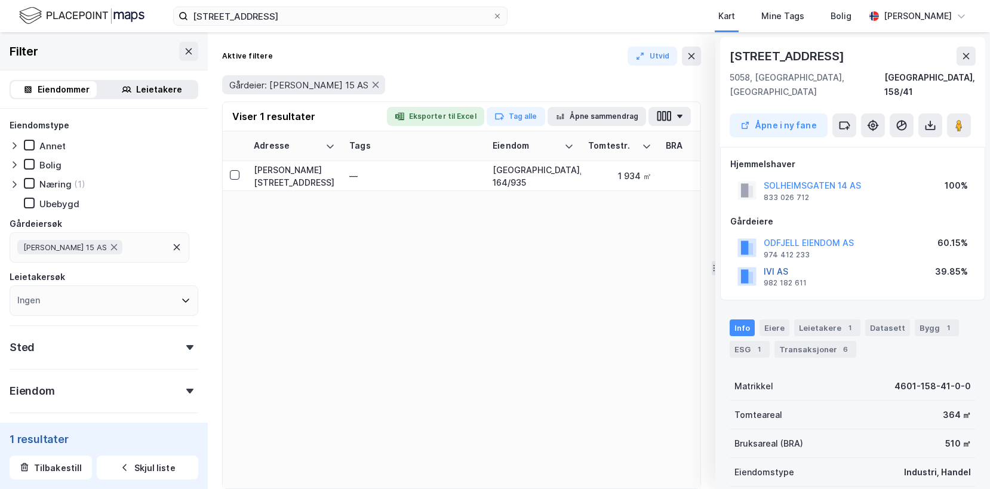
click at [0, 0] on button "IVI AS" at bounding box center [0, 0] width 0 height 0
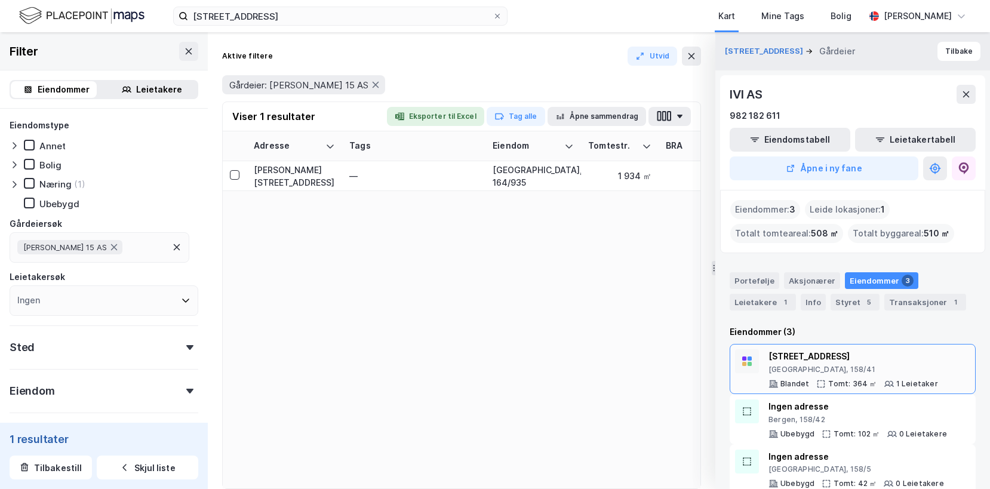
click at [809, 355] on div "[STREET_ADDRESS]" at bounding box center [854, 356] width 170 height 14
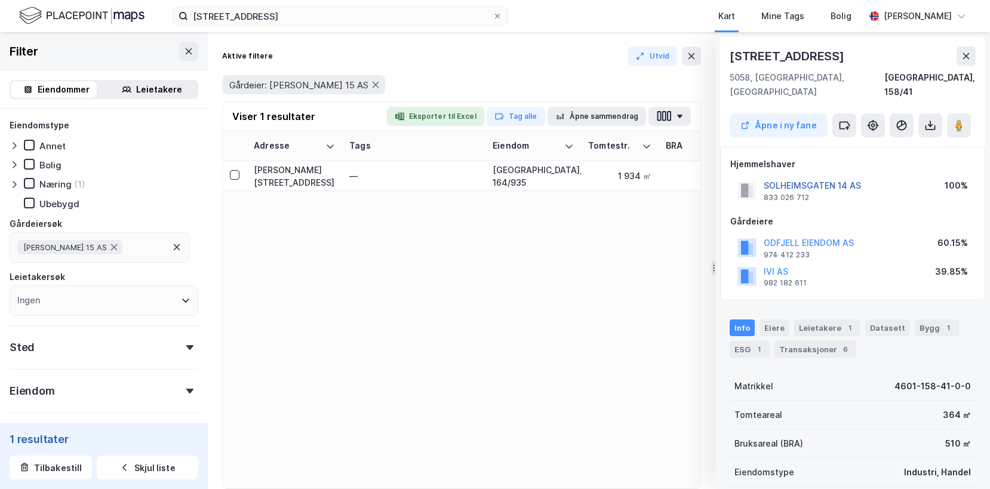
click at [0, 0] on button "SOLHEIMSGATEN 14 AS" at bounding box center [0, 0] width 0 height 0
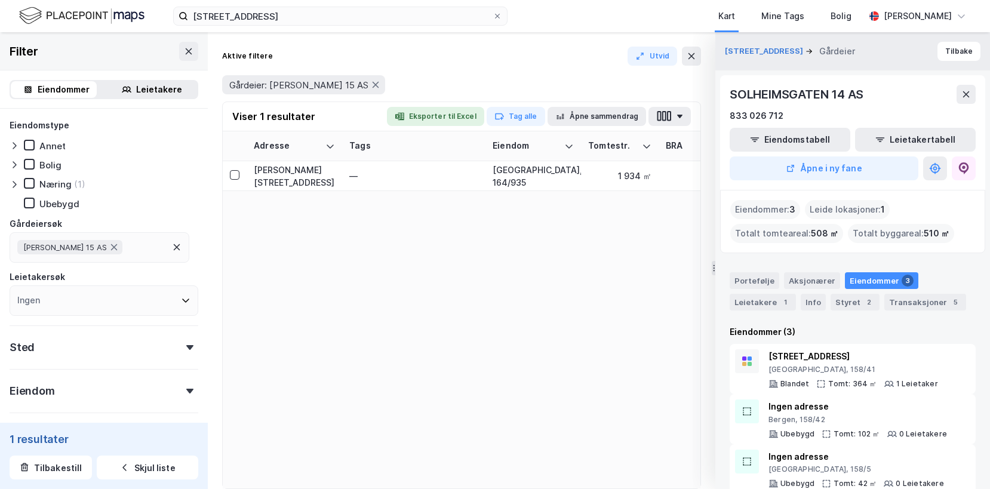
click at [766, 211] on div "Eiendommer : 3" at bounding box center [765, 209] width 70 height 19
click at [749, 208] on div "Eiendommer : 3" at bounding box center [765, 209] width 70 height 19
drag, startPoint x: 780, startPoint y: 211, endPoint x: 799, endPoint y: 254, distance: 47.1
click at [781, 211] on div "Eiendommer : 3" at bounding box center [765, 209] width 70 height 19
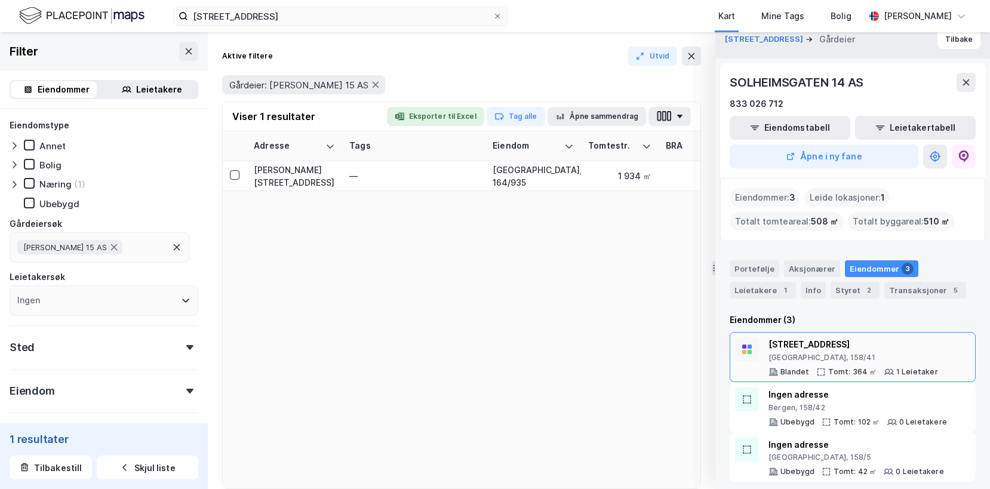
scroll to position [17, 0]
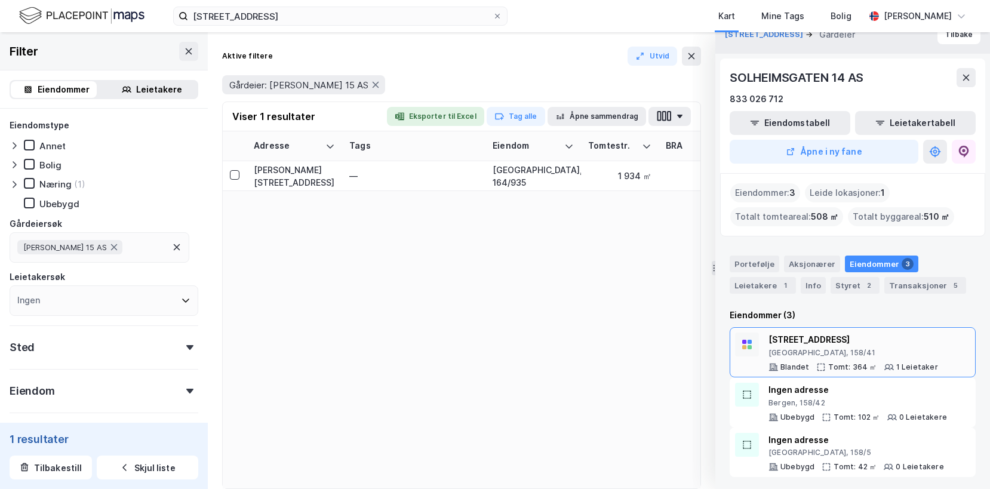
click at [786, 336] on div "[STREET_ADDRESS]" at bounding box center [854, 340] width 170 height 14
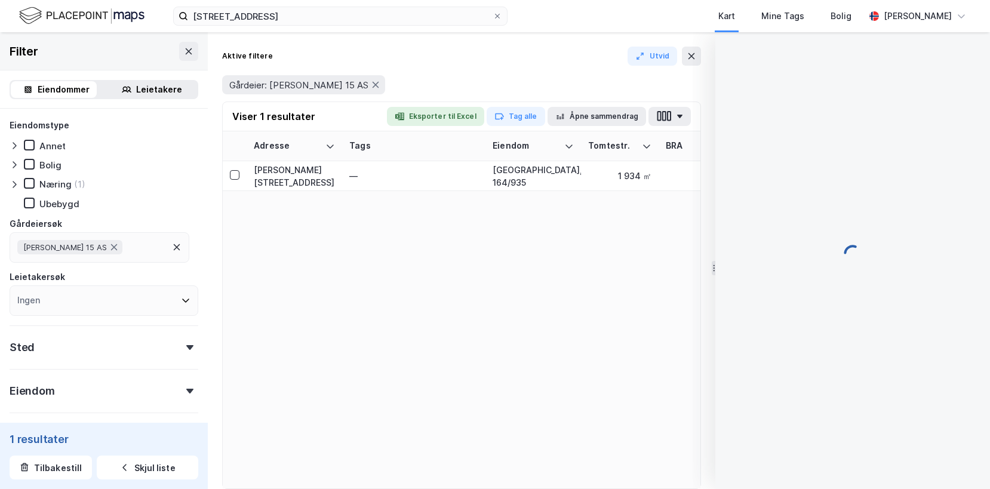
scroll to position [0, 0]
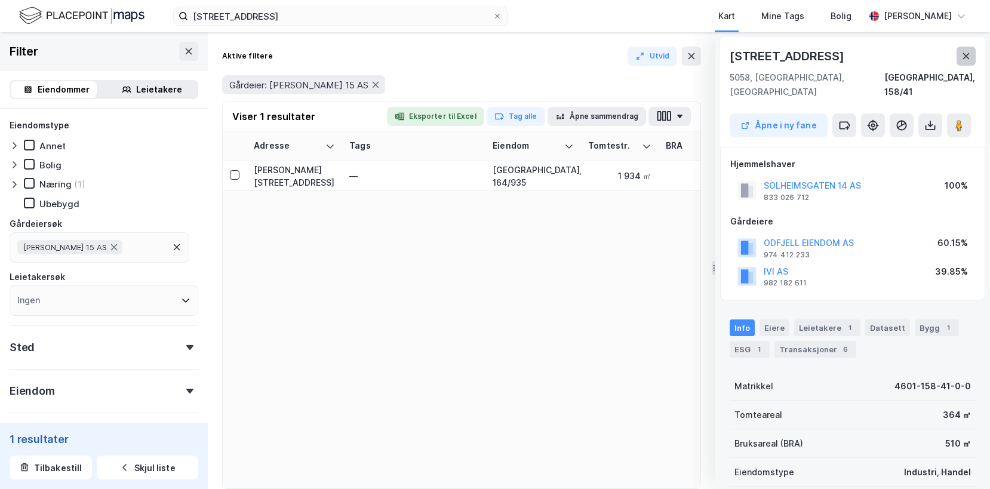
click at [963, 59] on icon at bounding box center [967, 56] width 10 height 10
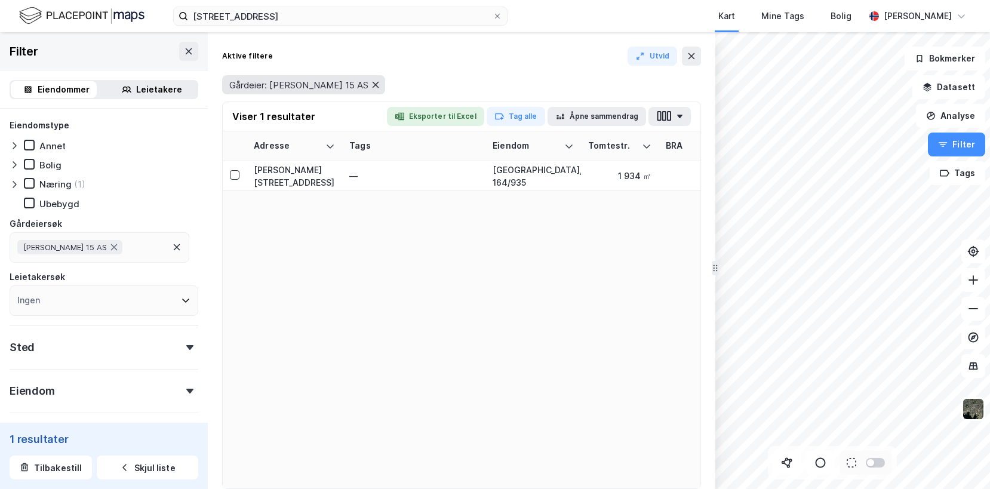
click at [380, 83] on icon at bounding box center [376, 85] width 10 height 10
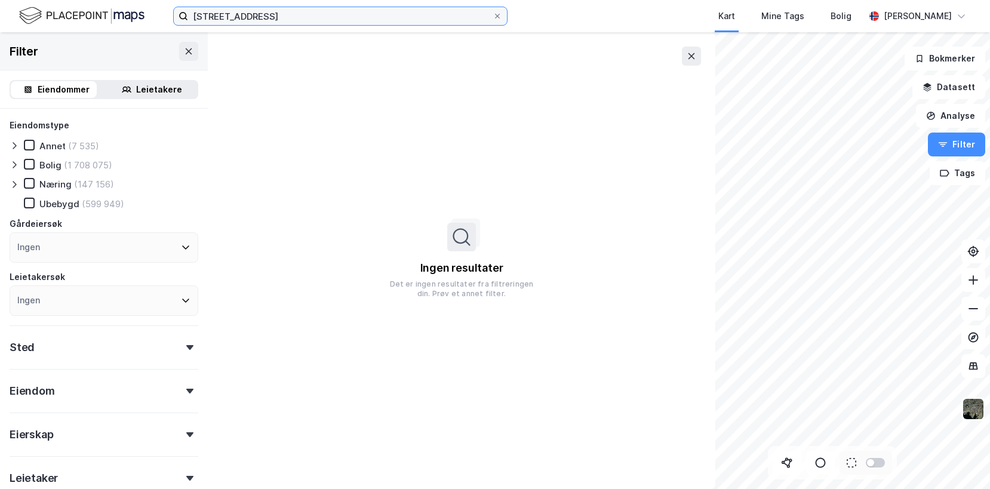
click at [294, 18] on input "[STREET_ADDRESS]" at bounding box center [340, 16] width 305 height 18
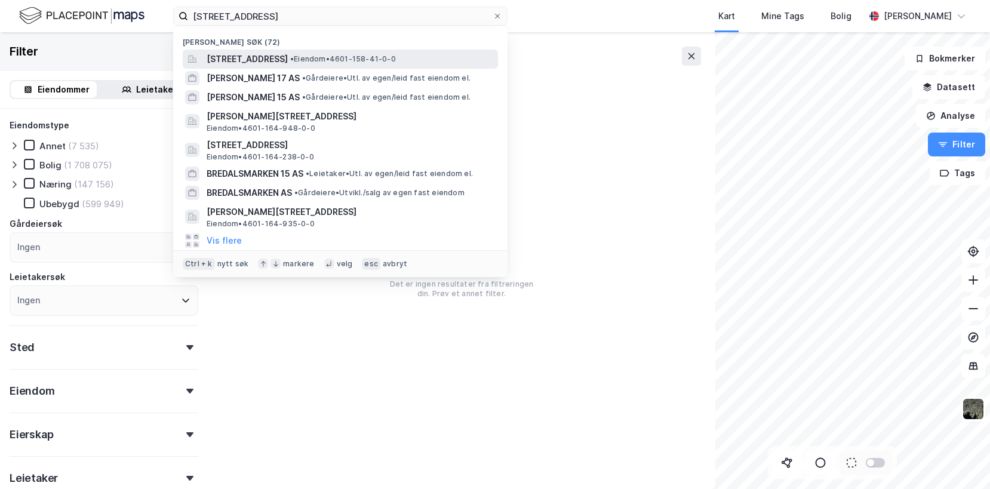
click at [234, 64] on span "[STREET_ADDRESS]" at bounding box center [247, 59] width 81 height 14
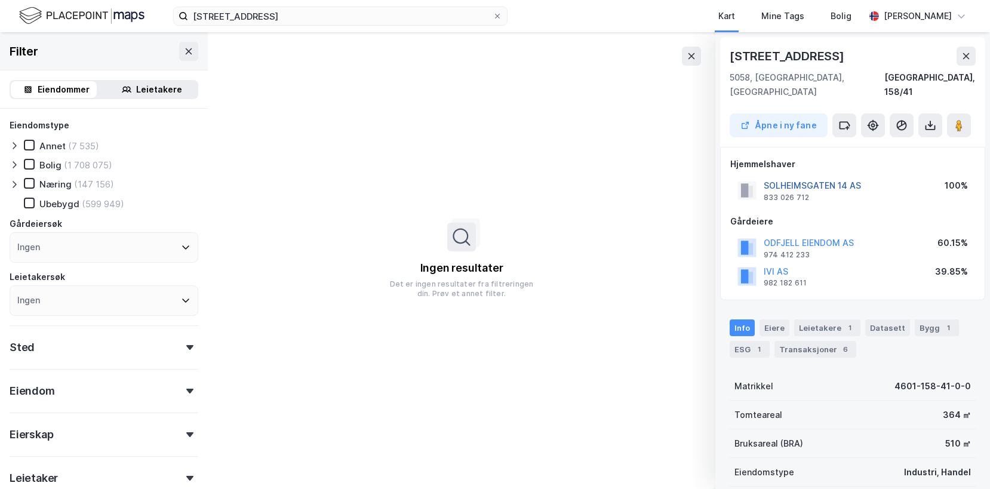
click at [0, 0] on button "SOLHEIMSGATEN 14 AS" at bounding box center [0, 0] width 0 height 0
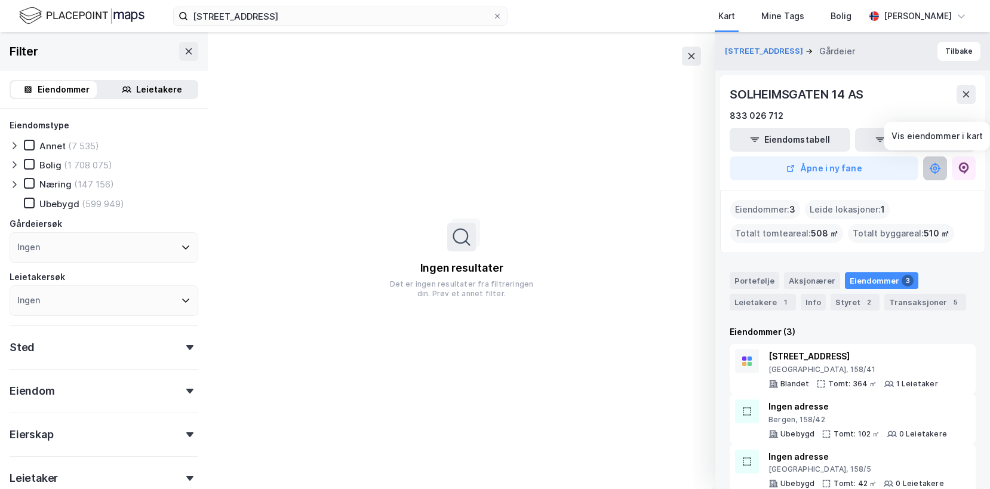
click at [934, 170] on icon at bounding box center [935, 168] width 12 height 12
click at [691, 56] on icon at bounding box center [692, 56] width 7 height 6
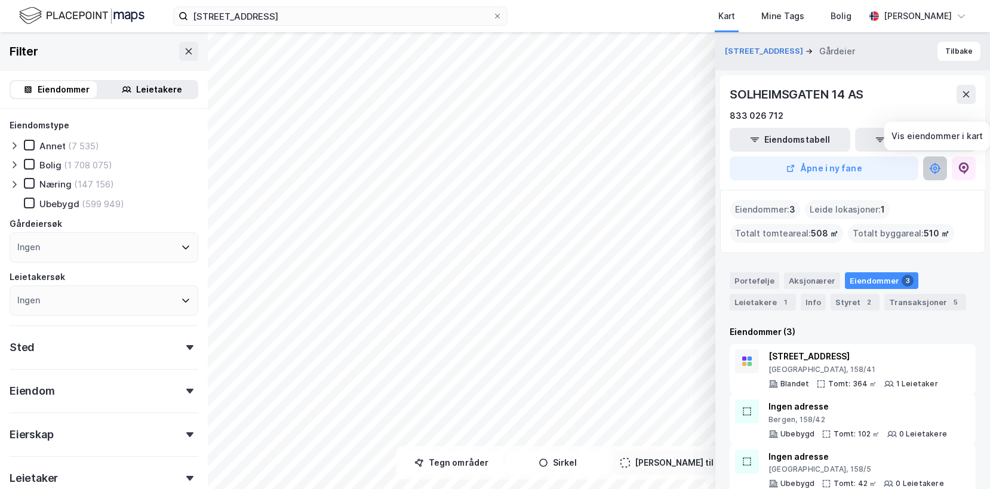
click at [935, 168] on icon at bounding box center [935, 168] width 12 height 12
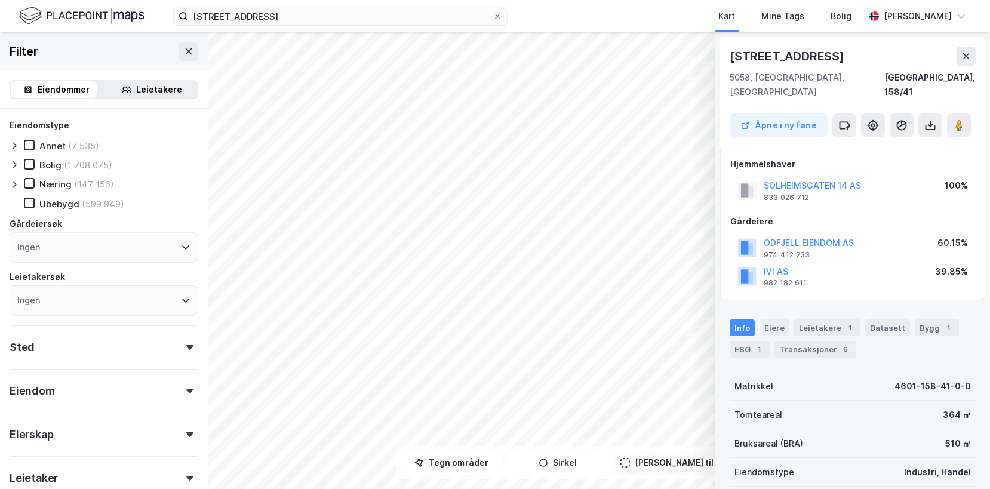
click at [147, 88] on div "Leietakere" at bounding box center [159, 89] width 46 height 14
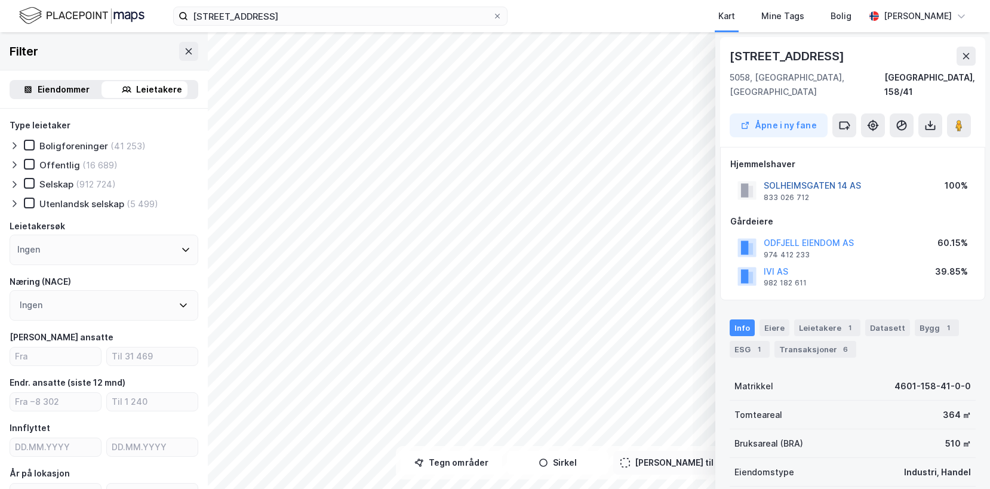
click at [0, 0] on button "SOLHEIMSGATEN 14 AS" at bounding box center [0, 0] width 0 height 0
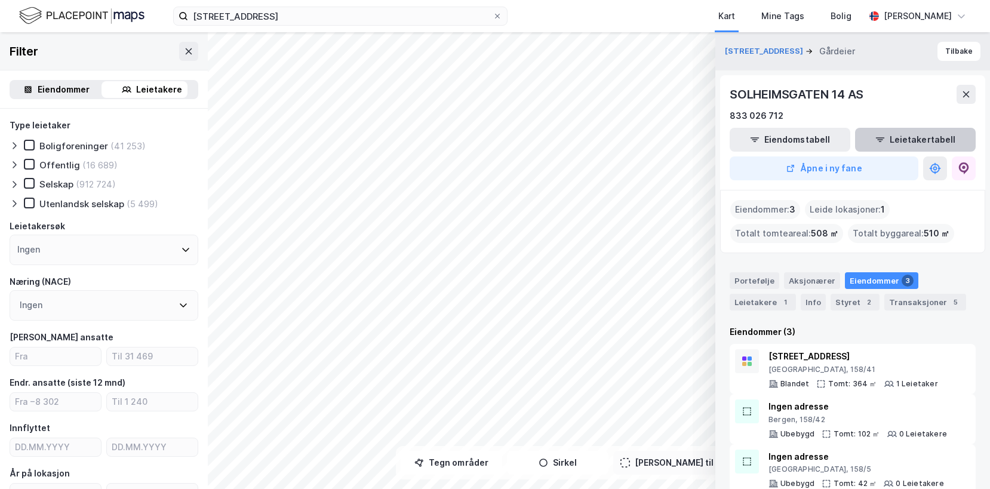
click at [892, 140] on button "Leietakertabell" at bounding box center [915, 140] width 121 height 24
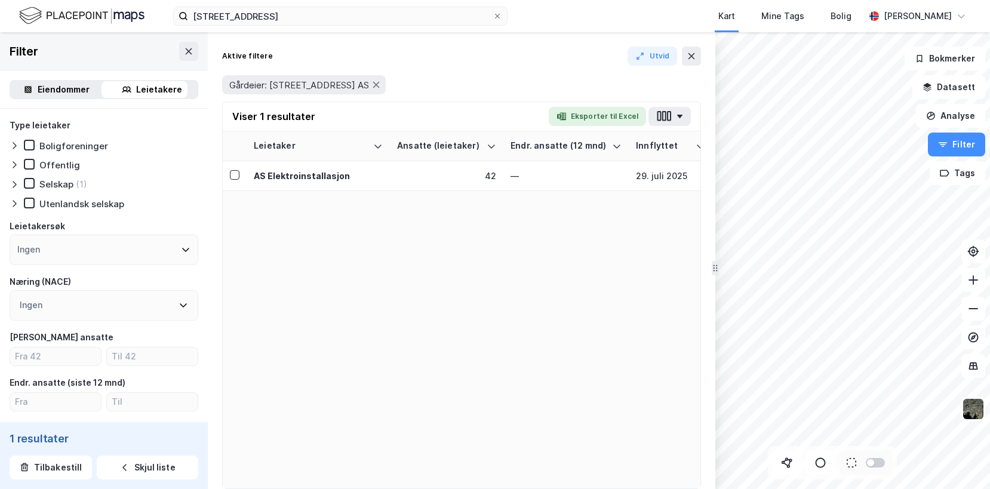
click at [619, 15] on div "Kart Mine Tags Bolig" at bounding box center [715, 16] width 300 height 32
click at [260, 16] on input "[STREET_ADDRESS]" at bounding box center [340, 16] width 305 height 18
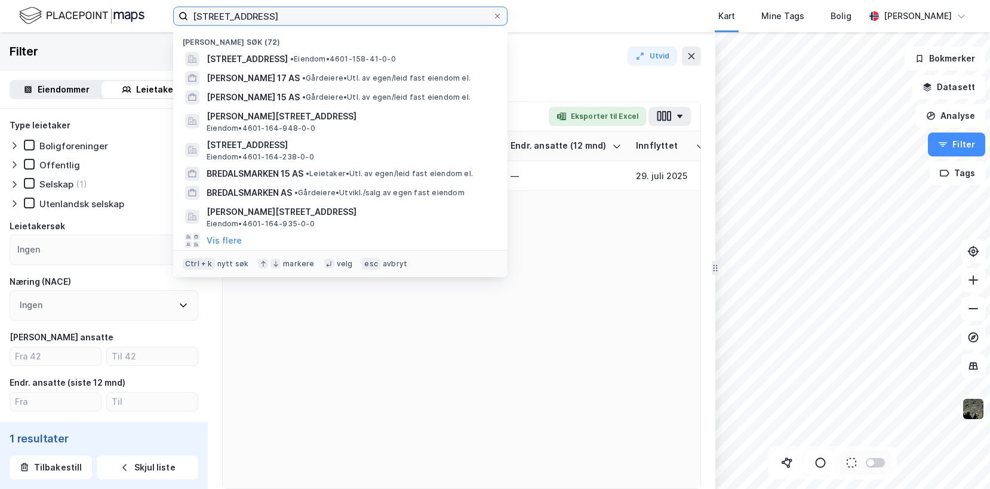
click at [260, 16] on input "[STREET_ADDRESS]" at bounding box center [340, 16] width 305 height 18
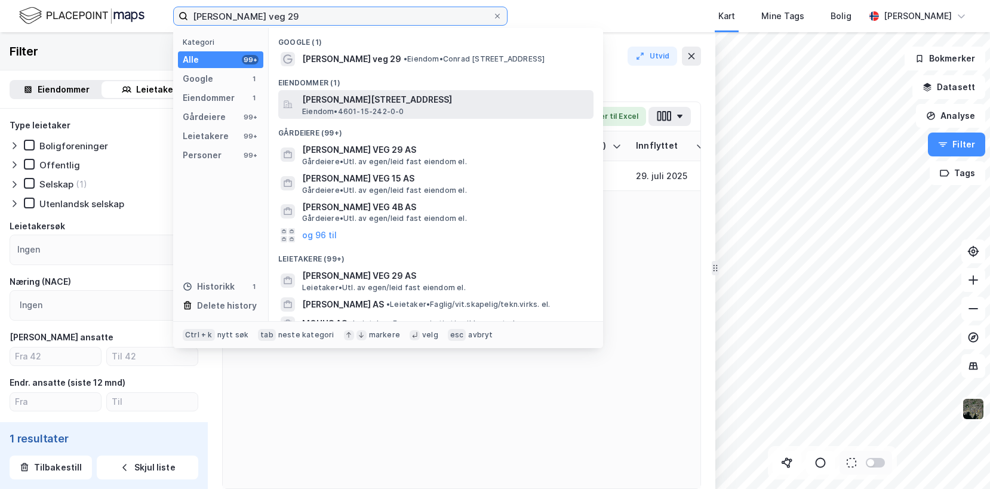
type input "[PERSON_NAME] veg 29"
click at [336, 108] on span "Eiendom • 4601-15-242-0-0" at bounding box center [353, 112] width 102 height 10
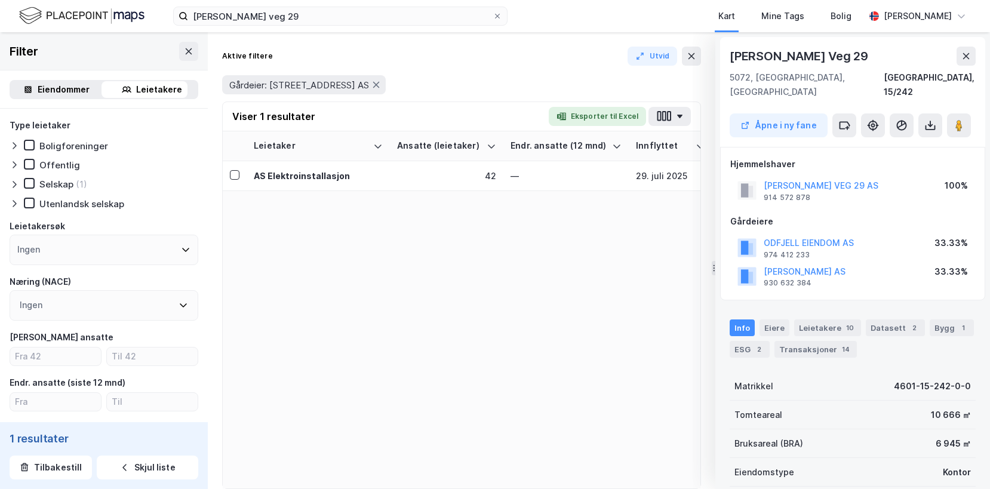
click at [614, 19] on div "Kart Mine Tags Bolig" at bounding box center [715, 16] width 300 height 32
